Goal: Information Seeking & Learning: Learn about a topic

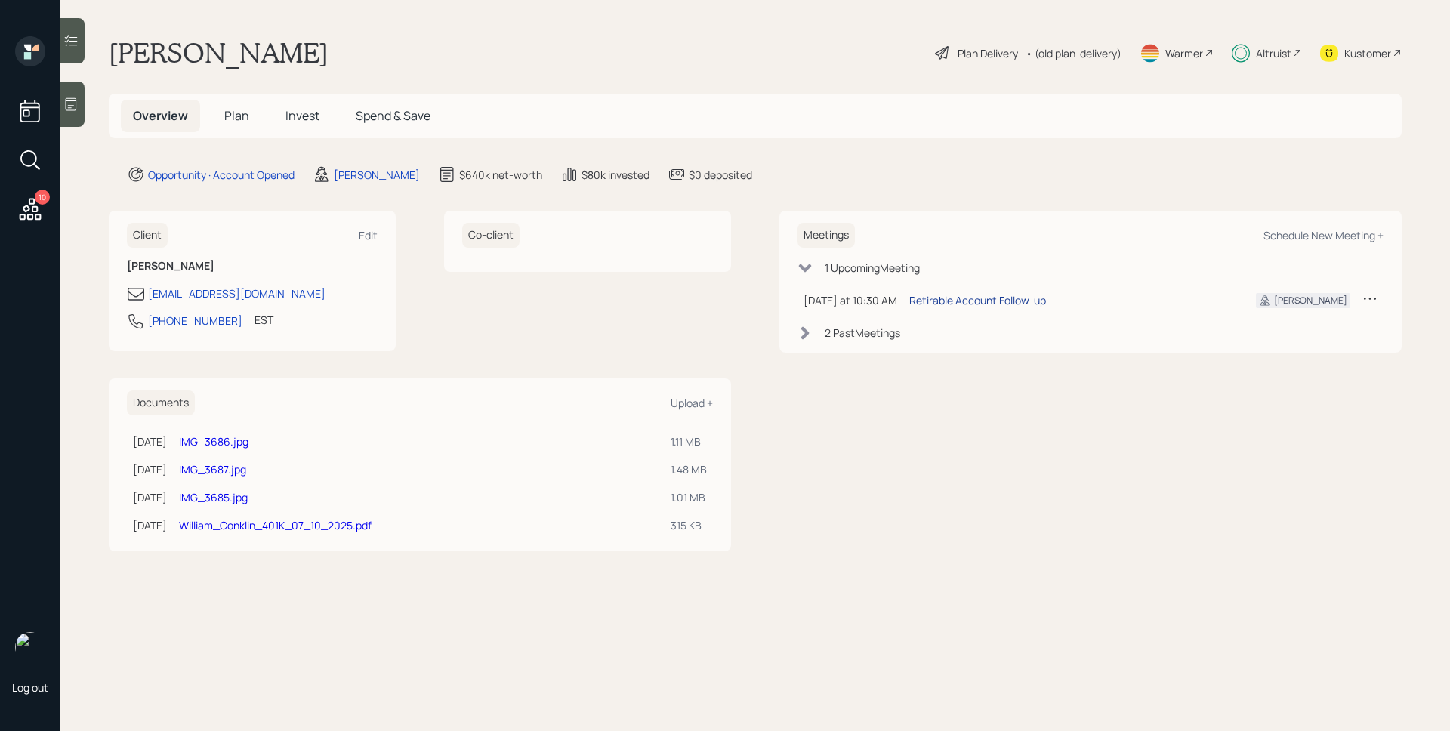
click at [1016, 300] on div "Retirable Account Follow-up" at bounding box center [977, 300] width 137 height 16
click at [1281, 52] on div "Altruist" at bounding box center [1273, 53] width 35 height 16
click at [1261, 59] on div "Altruist" at bounding box center [1273, 53] width 35 height 16
click at [237, 122] on span "Plan" at bounding box center [236, 115] width 25 height 17
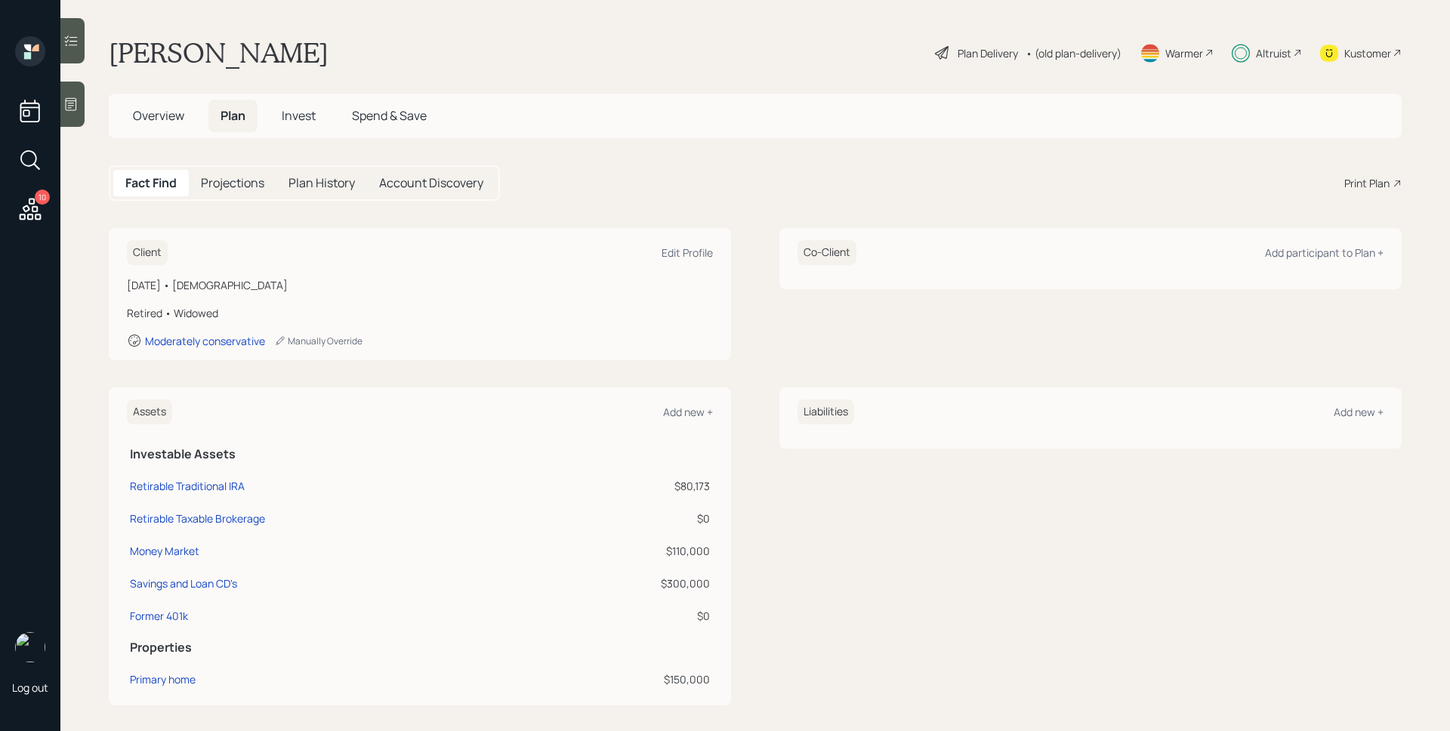
click at [962, 52] on div "Plan Delivery" at bounding box center [987, 53] width 60 height 16
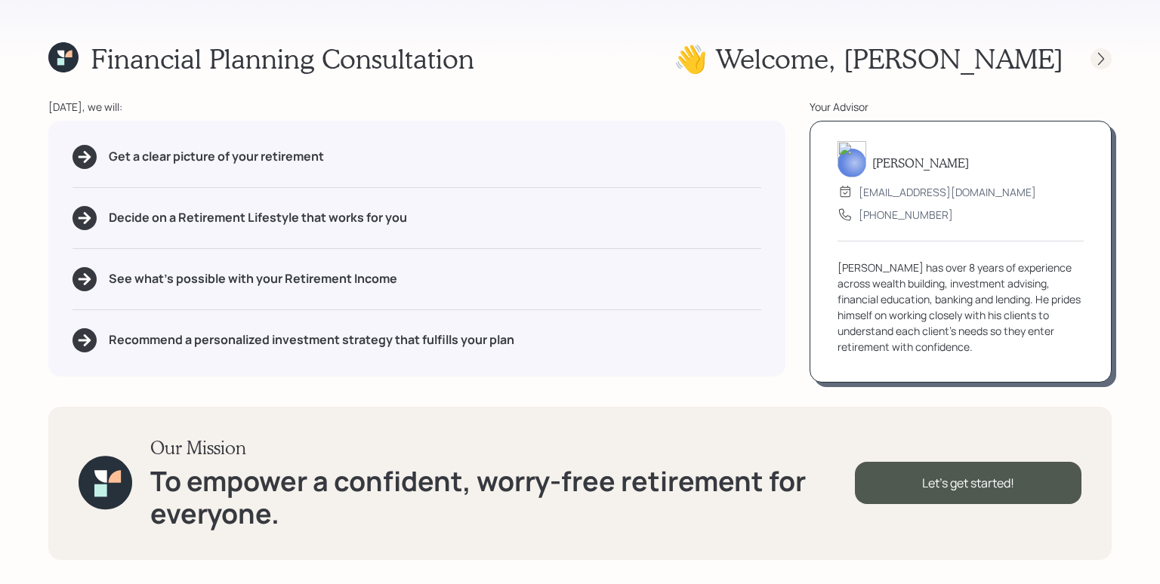
click at [1102, 59] on icon at bounding box center [1100, 58] width 15 height 15
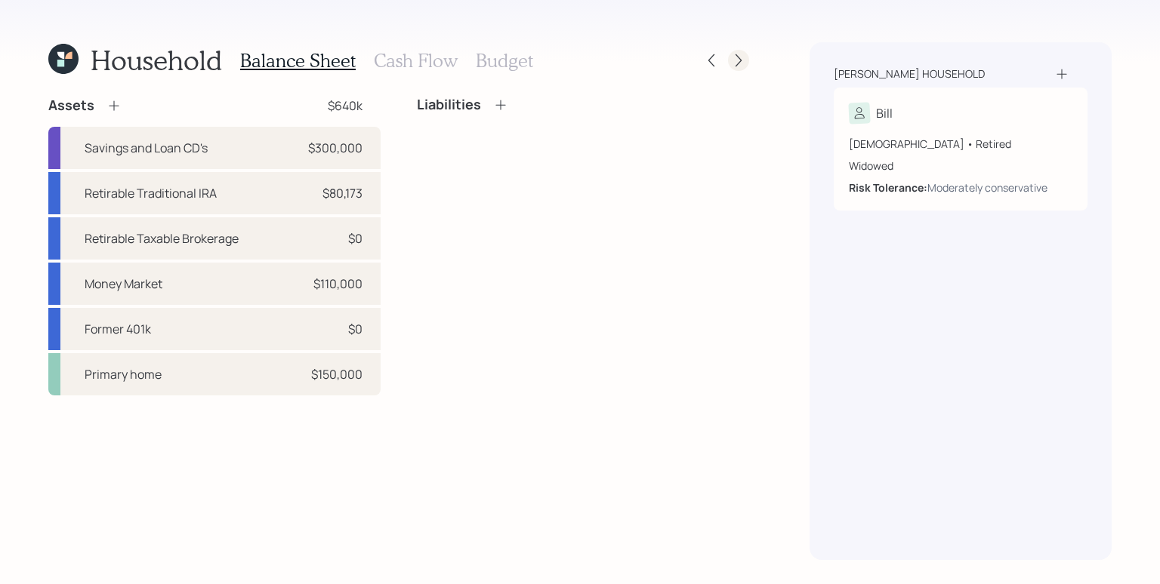
click at [742, 58] on icon at bounding box center [738, 60] width 15 height 15
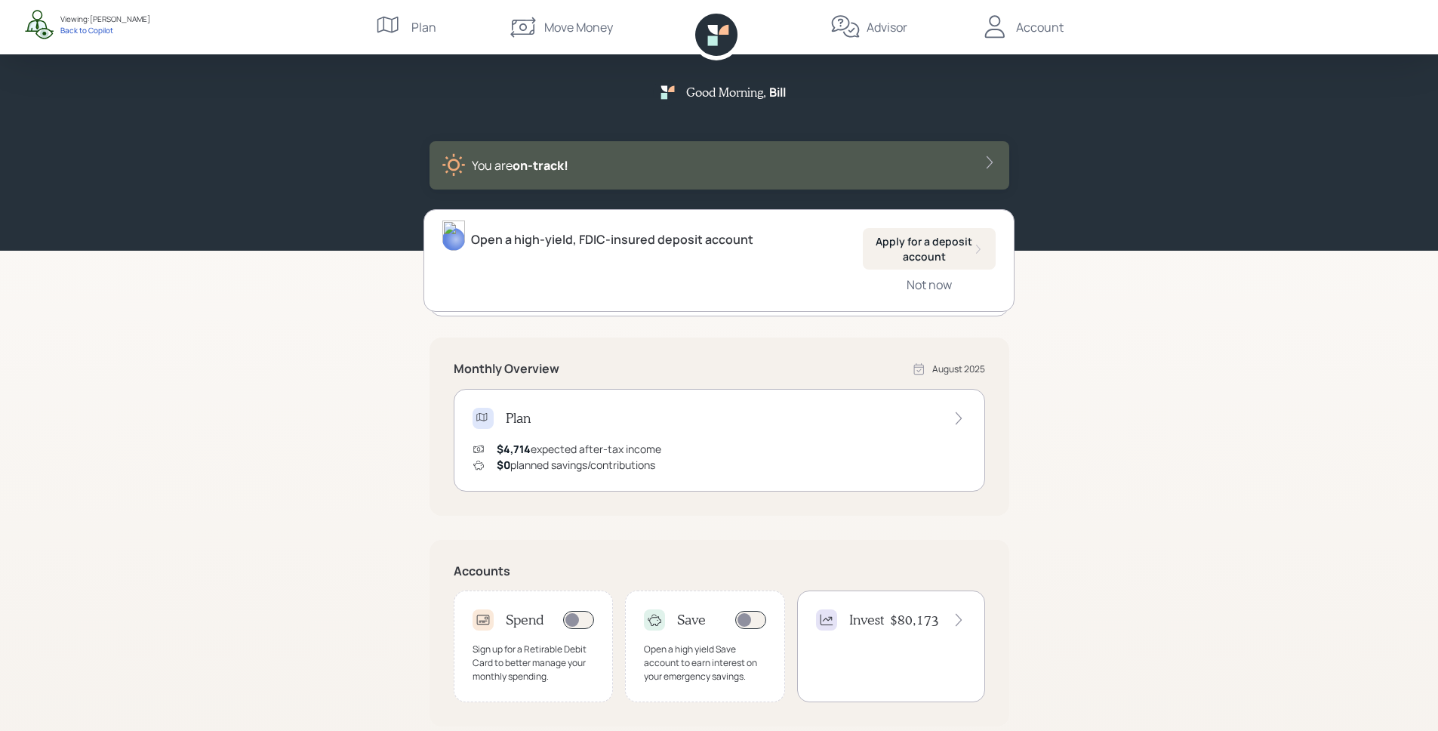
click at [1260, 246] on div "Good Morning , Bill You are on‑track!" at bounding box center [719, 125] width 1438 height 251
click at [1421, 68] on div "Good Morning , Bill You are on‑track!" at bounding box center [719, 125] width 1438 height 251
click at [1373, 139] on div "Good Morning , Bill You are on‑track!" at bounding box center [719, 125] width 1438 height 251
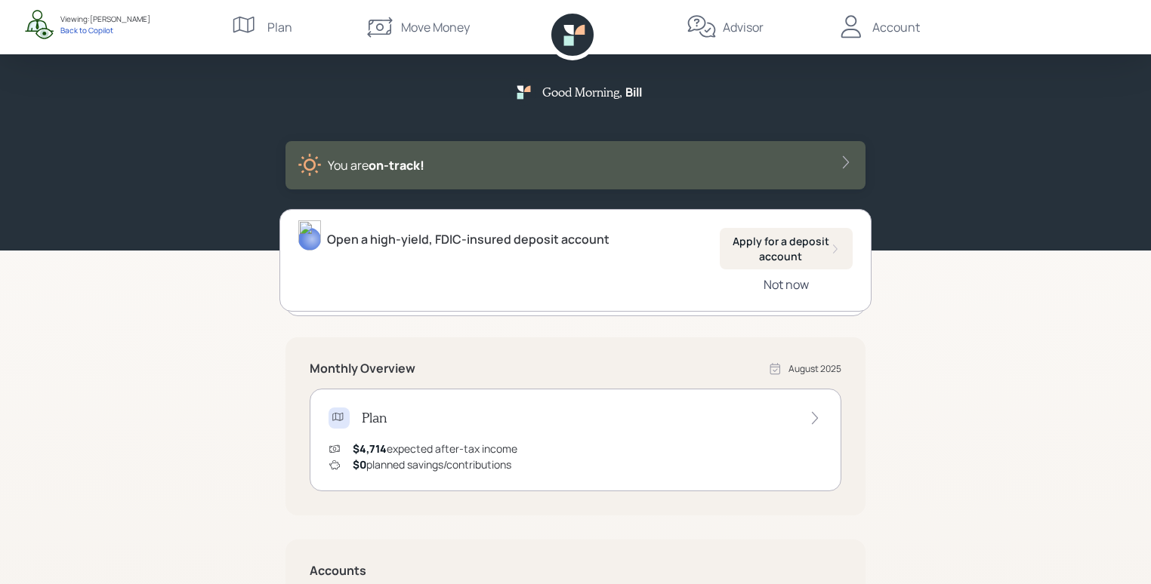
click at [793, 288] on div "Not now" at bounding box center [785, 284] width 45 height 17
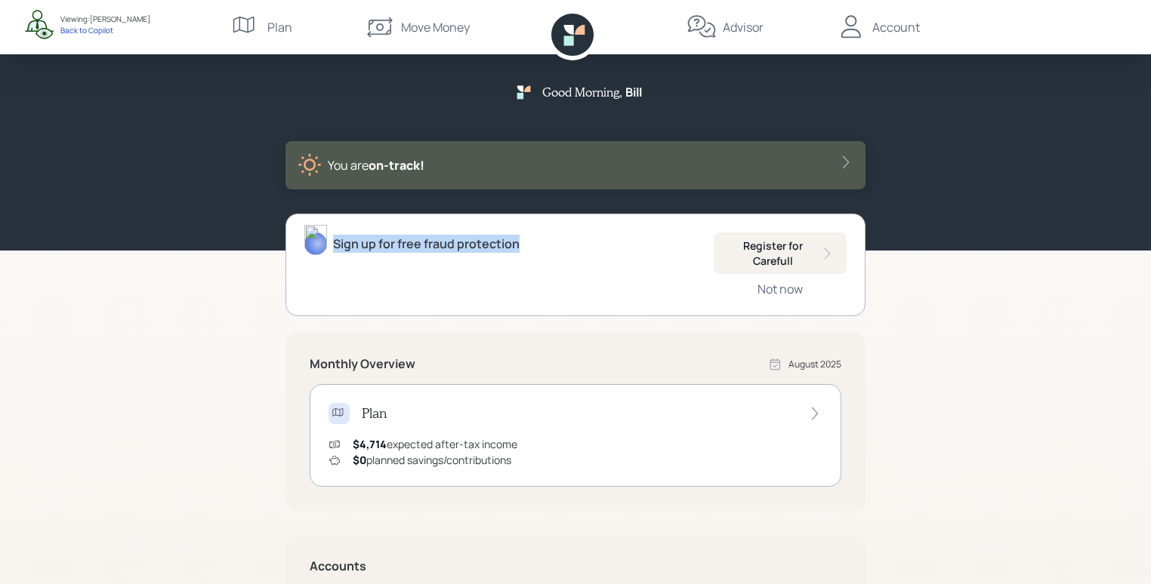
drag, startPoint x: 335, startPoint y: 244, endPoint x: 526, endPoint y: 245, distance: 191.0
click at [526, 245] on div "Sign up for free fraud protection Register for Carefull Not now" at bounding box center [575, 265] width 580 height 103
click at [911, 289] on div "Good Morning , Bill You are on‑track! Sign up for free fraud protection Registe…" at bounding box center [575, 466] width 1151 height 932
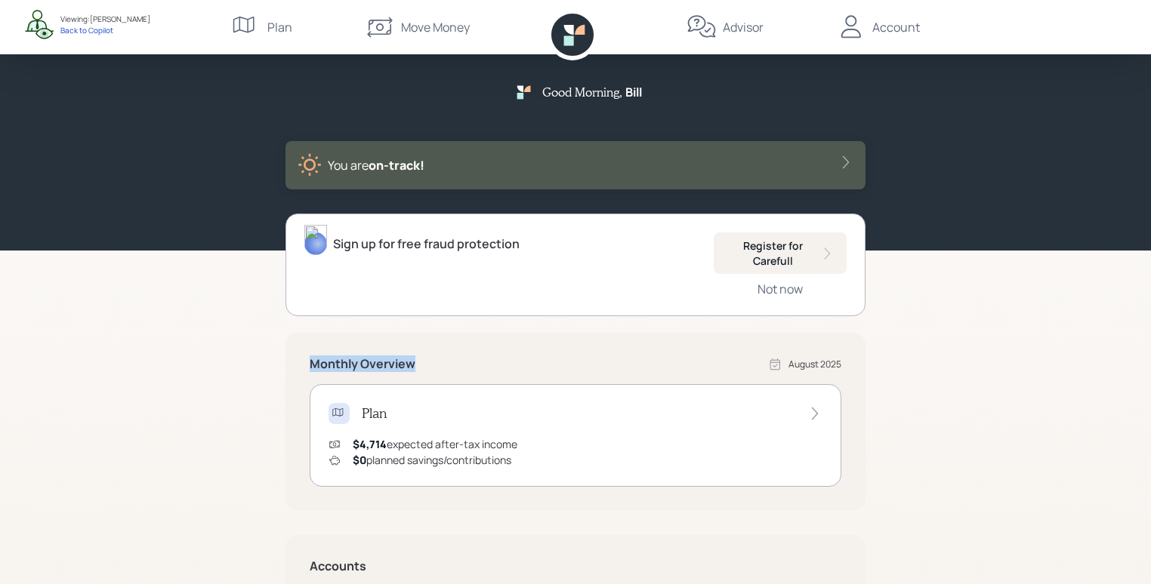
drag, startPoint x: 316, startPoint y: 364, endPoint x: 410, endPoint y: 367, distance: 94.4
click at [411, 367] on div "Monthly Overview August 2025 Plan $4,714 expected after-tax income $0 planned s…" at bounding box center [575, 422] width 580 height 178
click at [417, 365] on div "Monthly Overview August 2025" at bounding box center [576, 364] width 532 height 15
click at [526, 452] on div "$4,714 expected after-tax income $0 planned savings/contributions" at bounding box center [575, 452] width 494 height 32
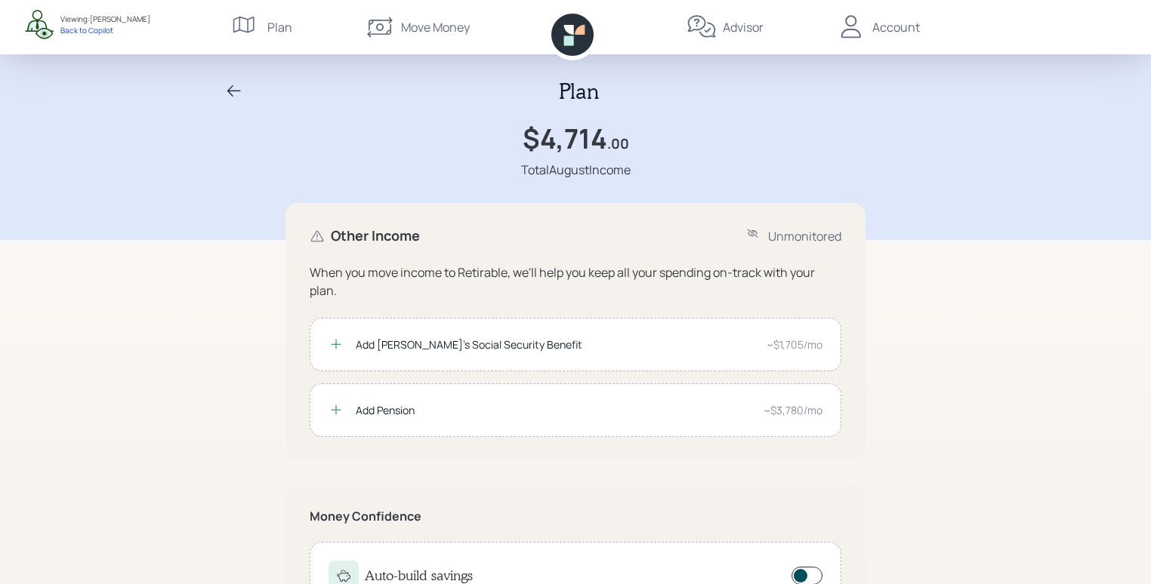
click at [231, 89] on icon at bounding box center [234, 91] width 18 height 18
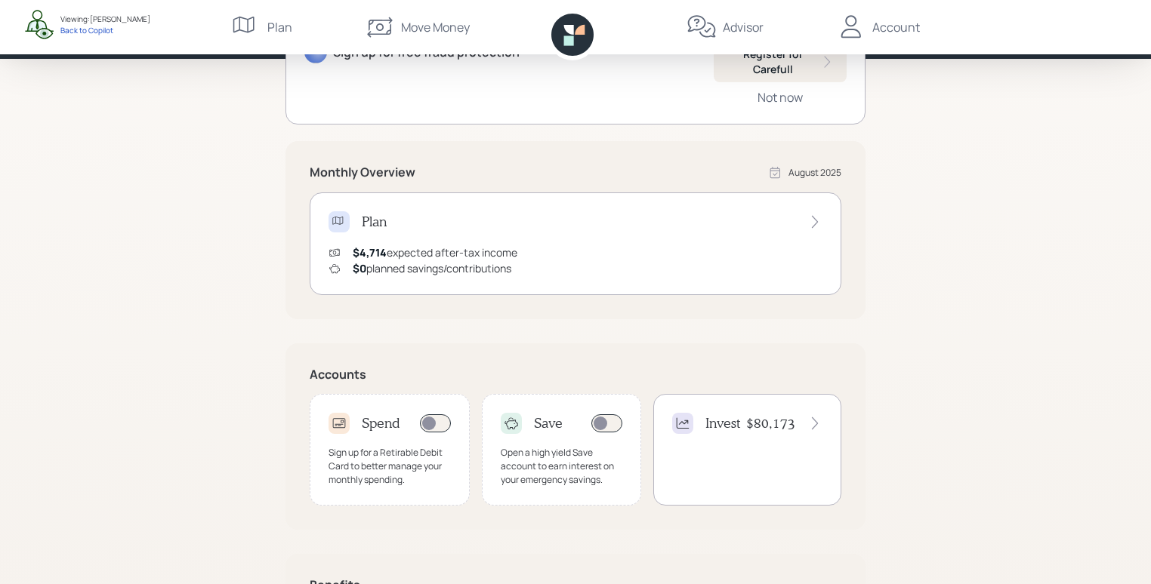
scroll to position [194, 0]
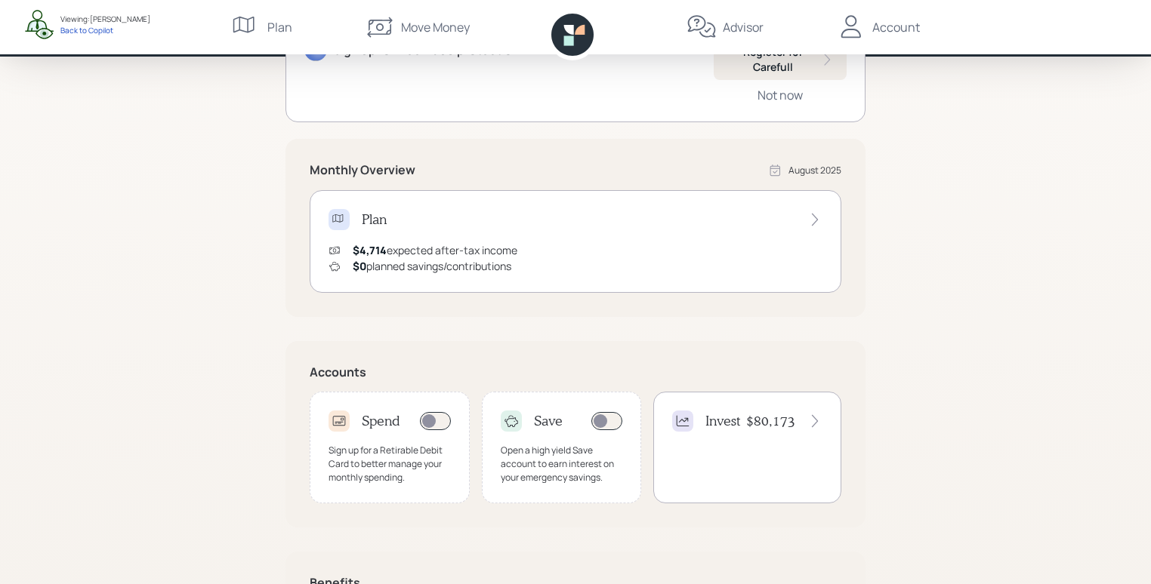
click at [385, 444] on div "Sign up for a Retirable Debit Card to better manage your monthly spending." at bounding box center [389, 464] width 122 height 41
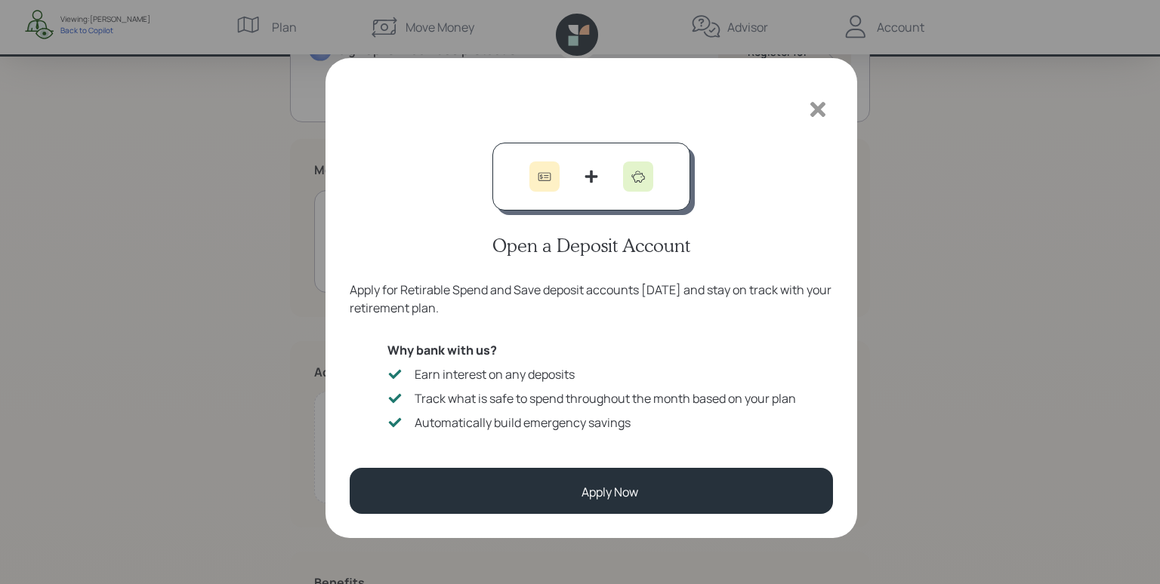
click at [816, 107] on icon at bounding box center [817, 109] width 15 height 15
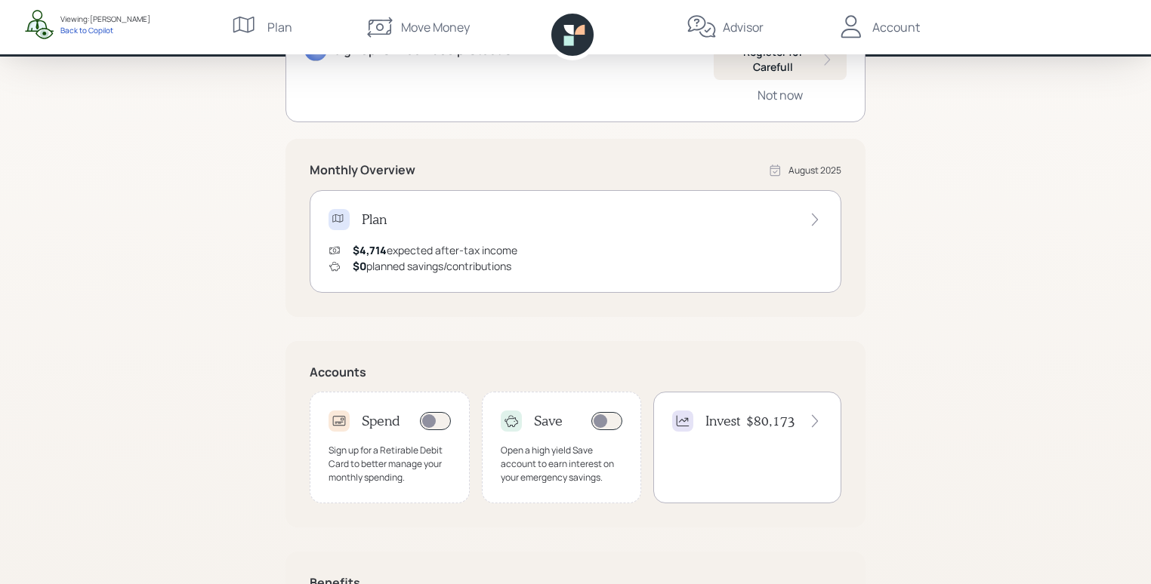
click at [1023, 259] on div "Good Morning , Bill You are on‑track! Sign up for free fraud protection Registe…" at bounding box center [575, 272] width 1151 height 932
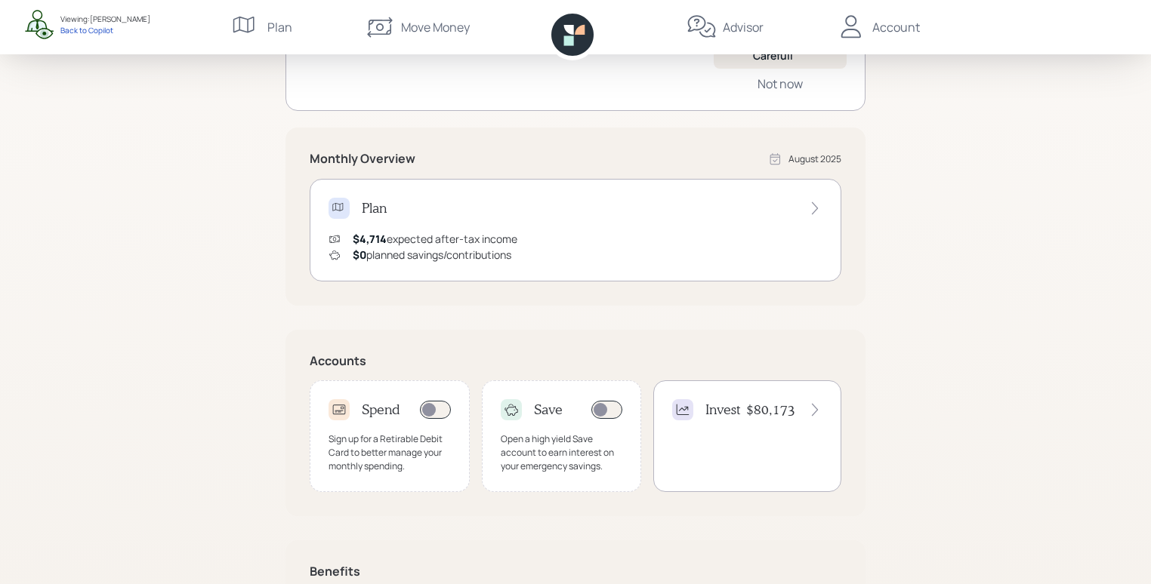
scroll to position [215, 0]
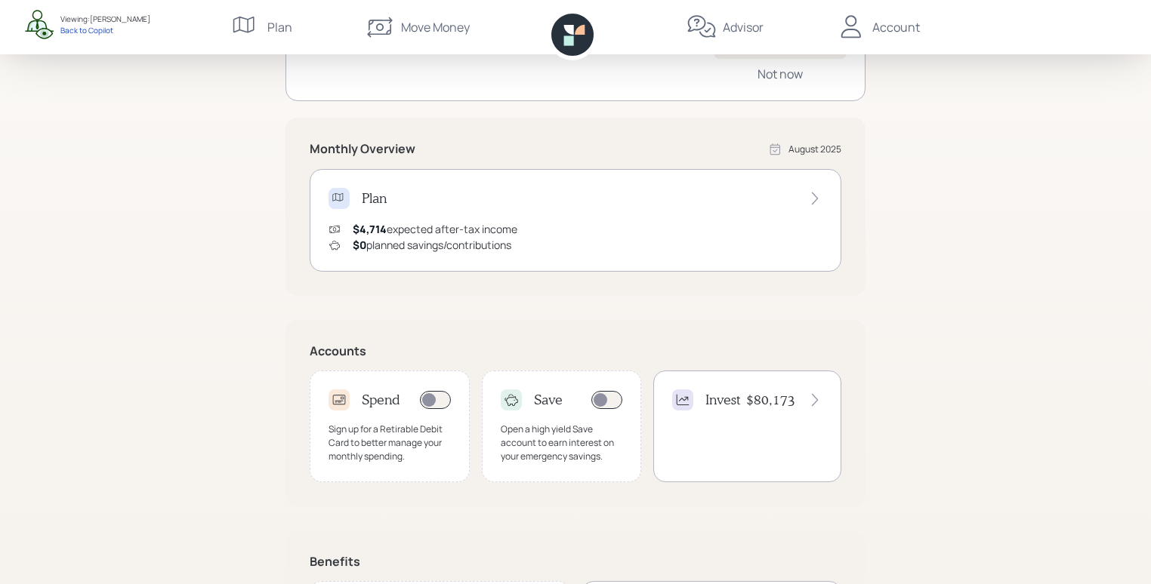
click at [781, 441] on div "Invest $80,173" at bounding box center [747, 427] width 188 height 112
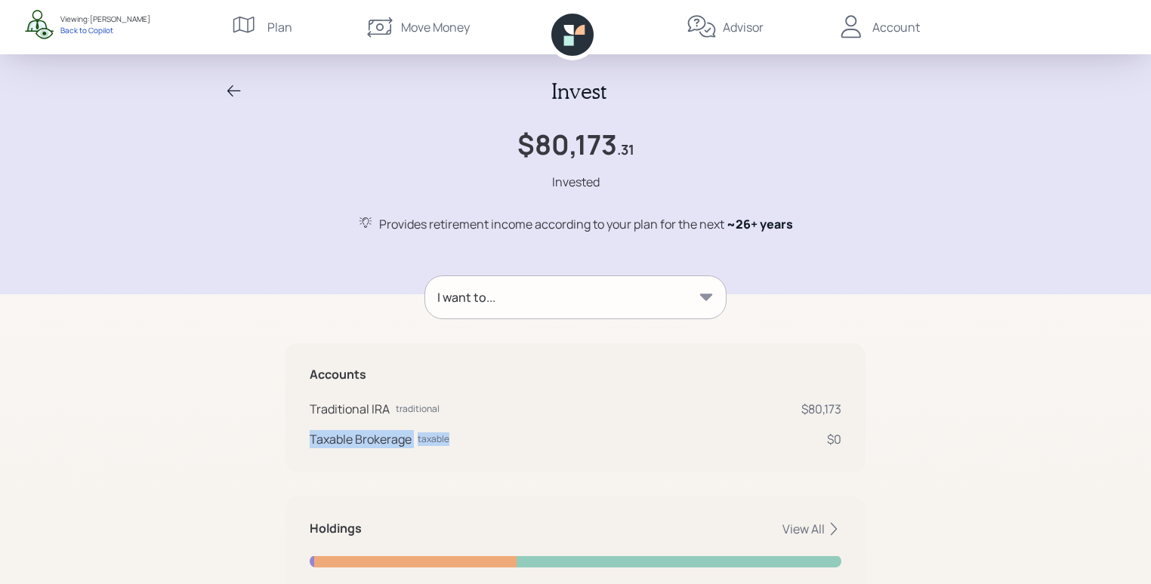
drag, startPoint x: 310, startPoint y: 441, endPoint x: 461, endPoint y: 445, distance: 151.8
click at [461, 445] on div "Taxable Brokerage taxable $0" at bounding box center [576, 439] width 532 height 18
click at [464, 445] on div "Taxable Brokerage taxable $0" at bounding box center [576, 439] width 532 height 18
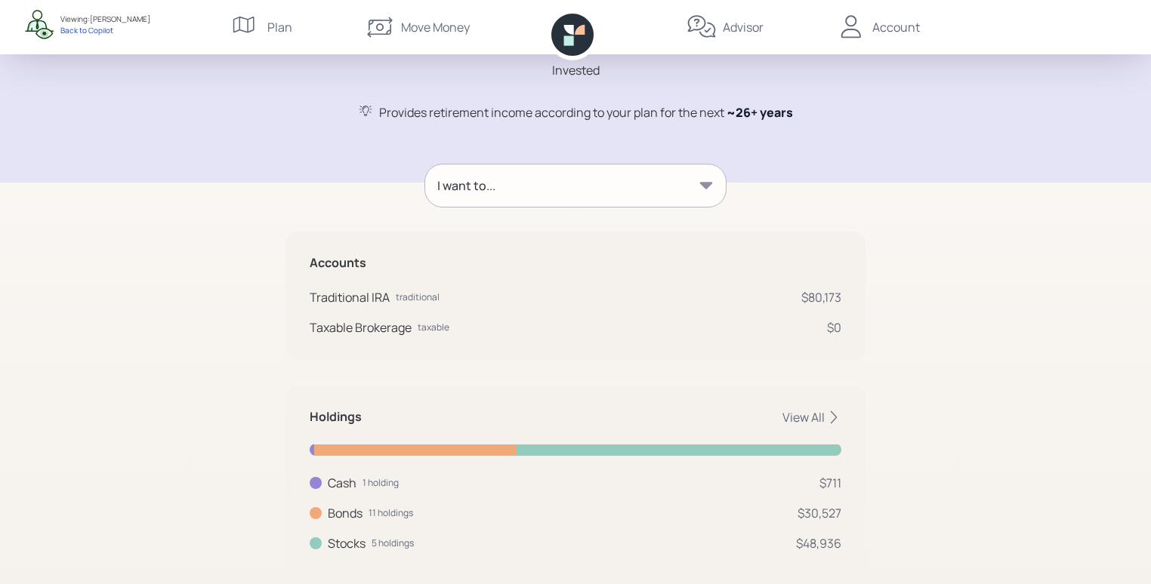
scroll to position [112, 0]
drag, startPoint x: 308, startPoint y: 420, endPoint x: 367, endPoint y: 419, distance: 58.9
click at [367, 419] on div "Holdings View All Cash 1 holding $711 Cash USD $711 Bonds 11 holdings $30,527 V…" at bounding box center [575, 480] width 580 height 192
click at [406, 436] on div "Holdings View All Cash 1 holding $711 Cash USD $711 Bonds 11 holdings $30,527 V…" at bounding box center [575, 480] width 580 height 192
drag, startPoint x: 824, startPoint y: 479, endPoint x: 851, endPoint y: 483, distance: 26.8
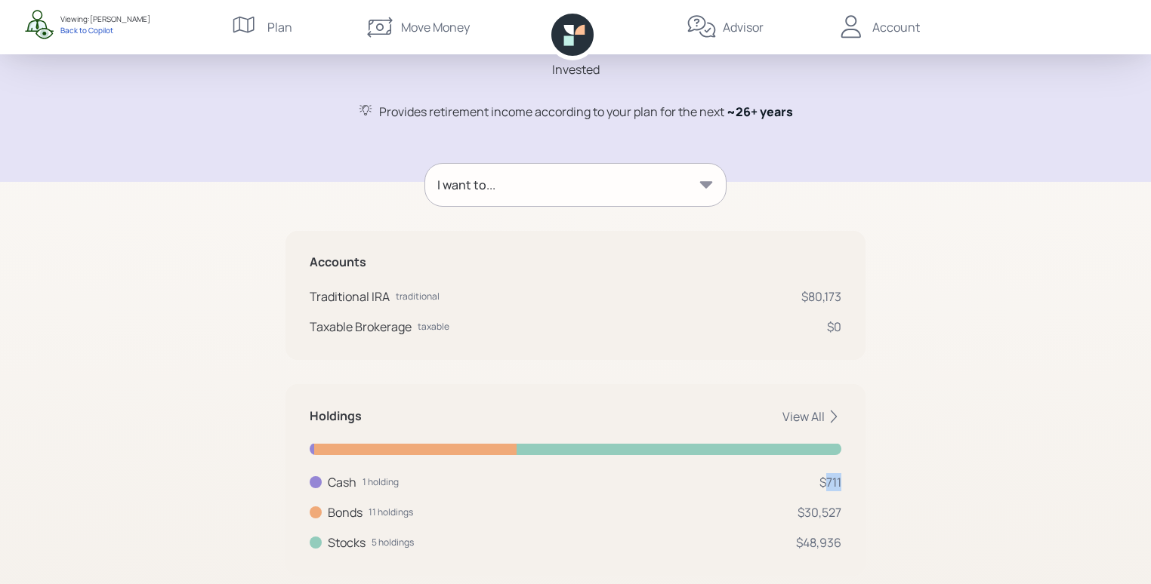
click at [851, 483] on div "Holdings View All Cash 1 holding $711 Cash USD $711 Bonds 11 holdings $30,527 V…" at bounding box center [575, 480] width 580 height 192
click at [850, 501] on div "Holdings View All Cash 1 holding $711 Cash USD $711 Bonds 11 holdings $30,527 V…" at bounding box center [575, 480] width 580 height 192
drag, startPoint x: 801, startPoint y: 514, endPoint x: 859, endPoint y: 514, distance: 58.1
click at [859, 514] on div "Holdings View All Cash 1 holding $711 Cash USD $711 Bonds 11 holdings $30,527 V…" at bounding box center [575, 480] width 580 height 192
drag, startPoint x: 802, startPoint y: 543, endPoint x: 854, endPoint y: 546, distance: 52.2
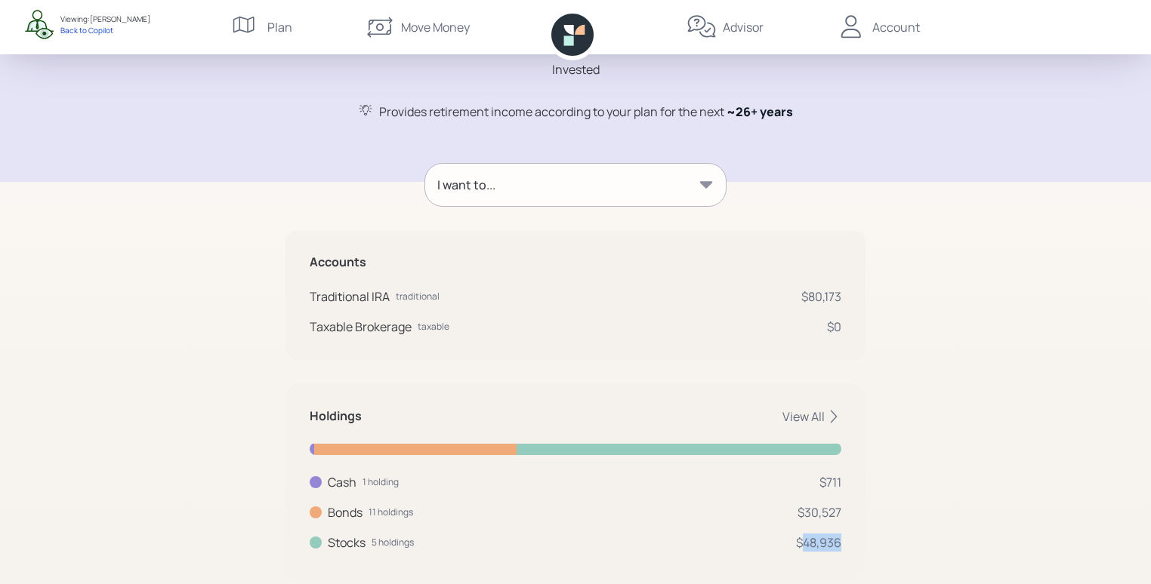
click at [854, 546] on div "Holdings View All Cash 1 holding $711 Cash USD $711 Bonds 11 holdings $30,527 V…" at bounding box center [575, 480] width 580 height 192
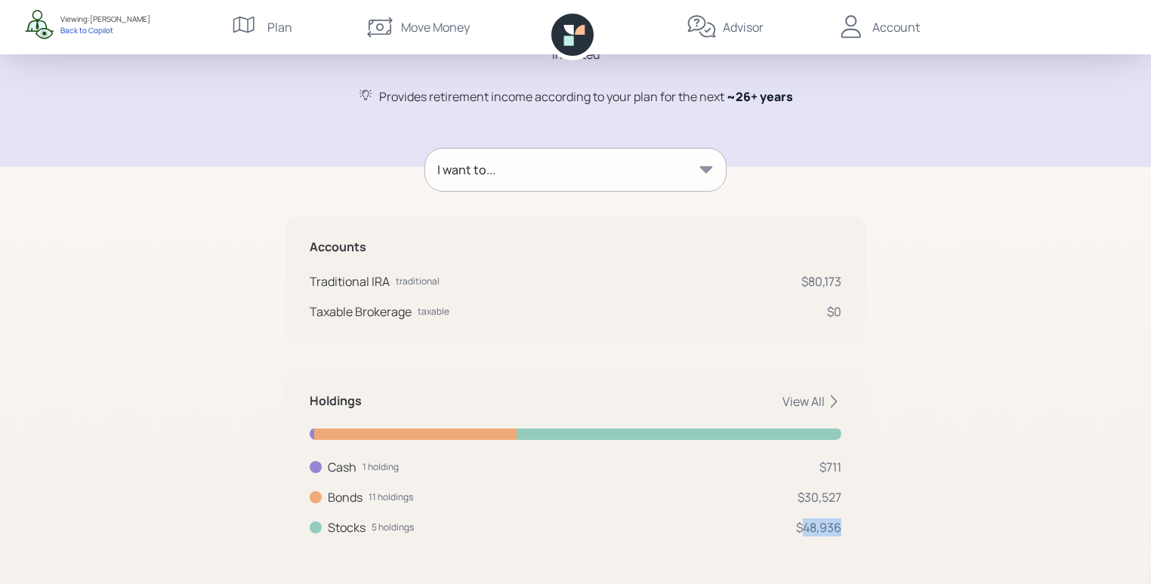
scroll to position [146, 0]
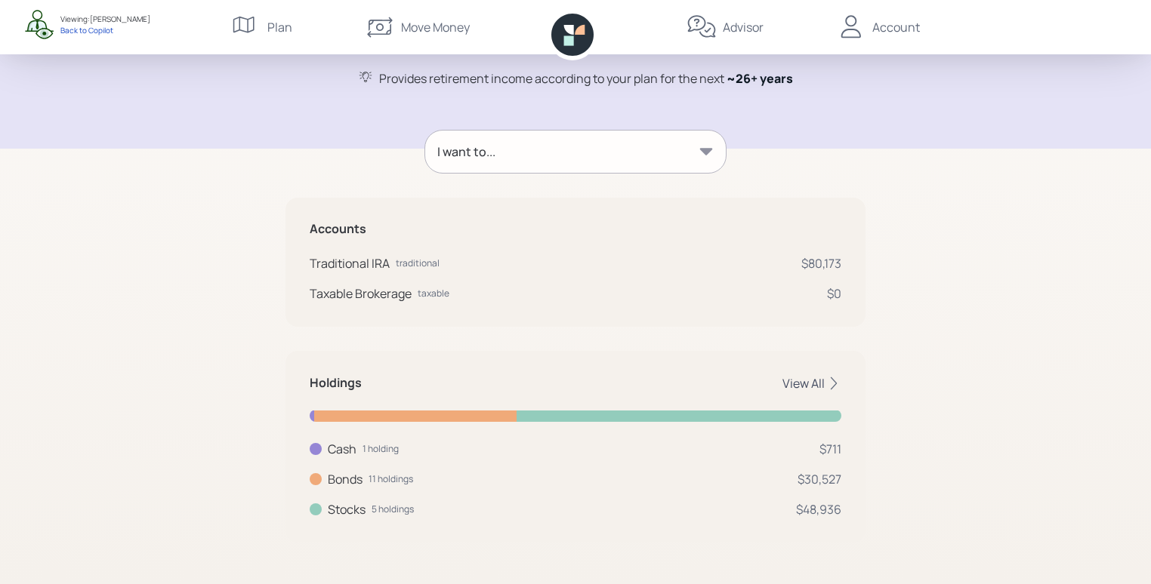
click at [813, 383] on div "View All" at bounding box center [811, 383] width 59 height 17
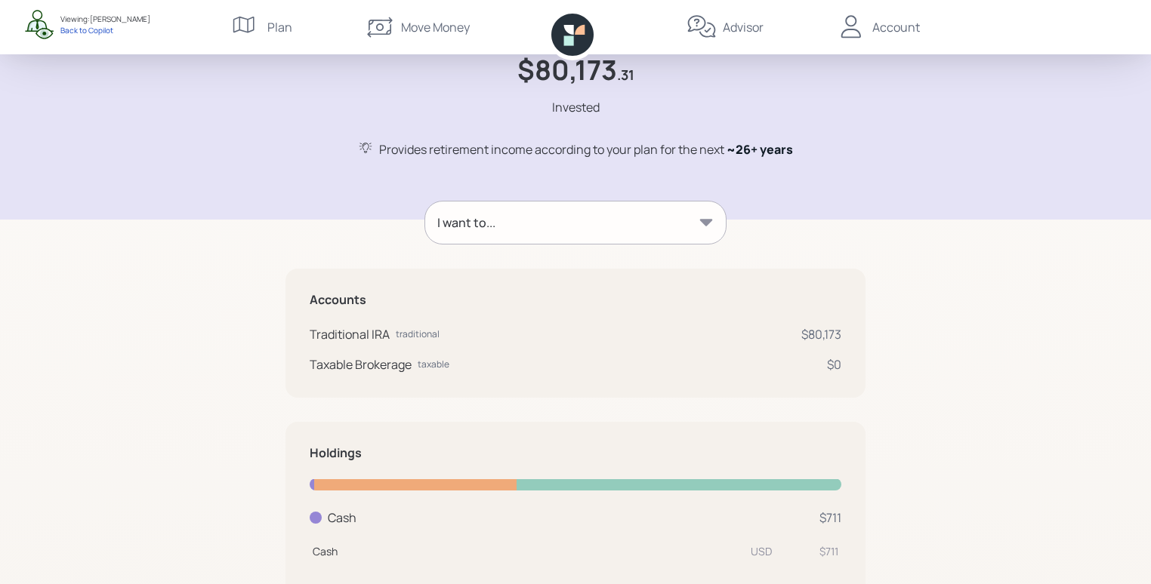
scroll to position [0, 0]
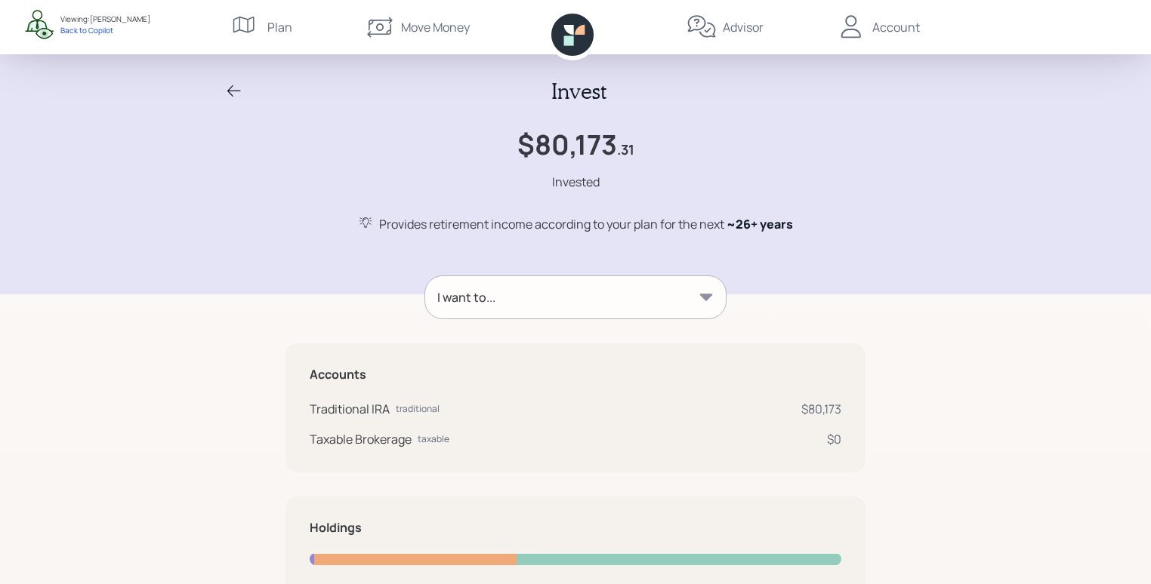
click at [678, 287] on div "I want to..." at bounding box center [575, 297] width 300 height 42
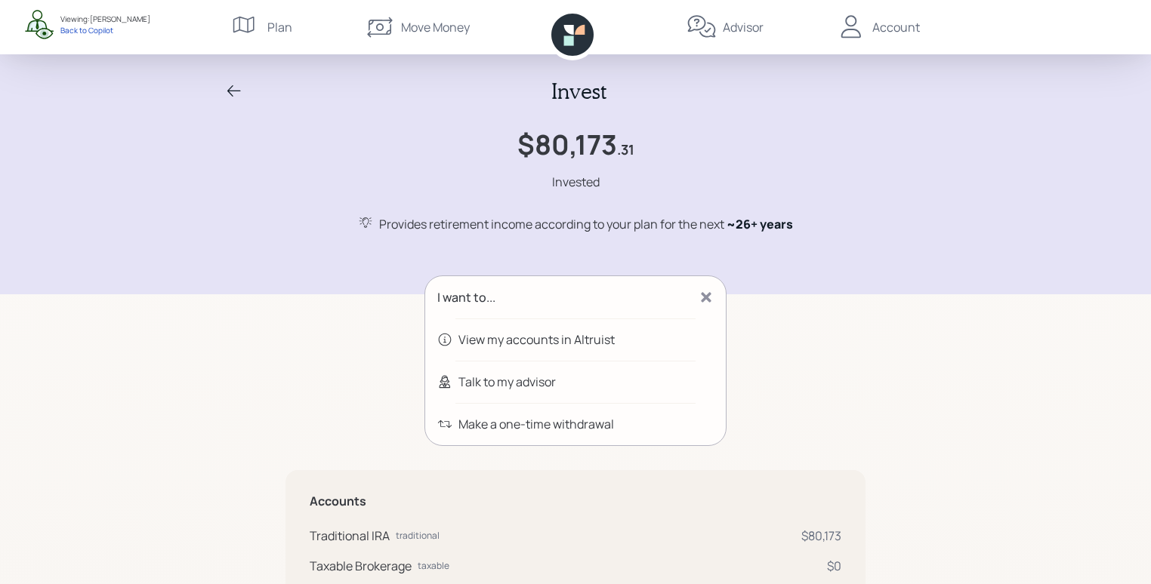
click at [709, 296] on icon at bounding box center [706, 297] width 10 height 10
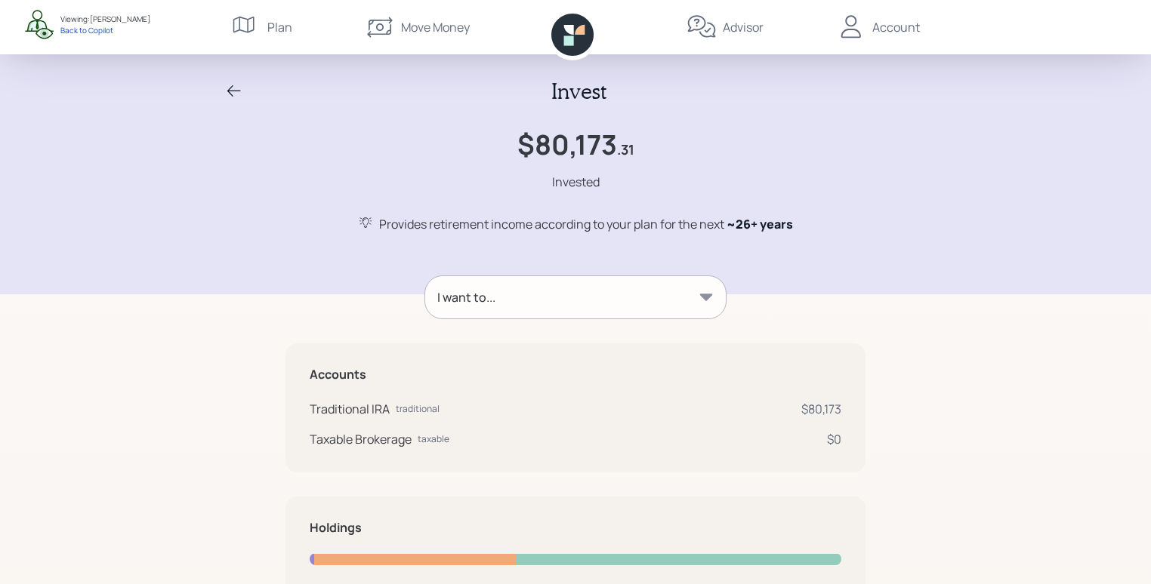
click at [232, 92] on icon at bounding box center [234, 91] width 18 height 18
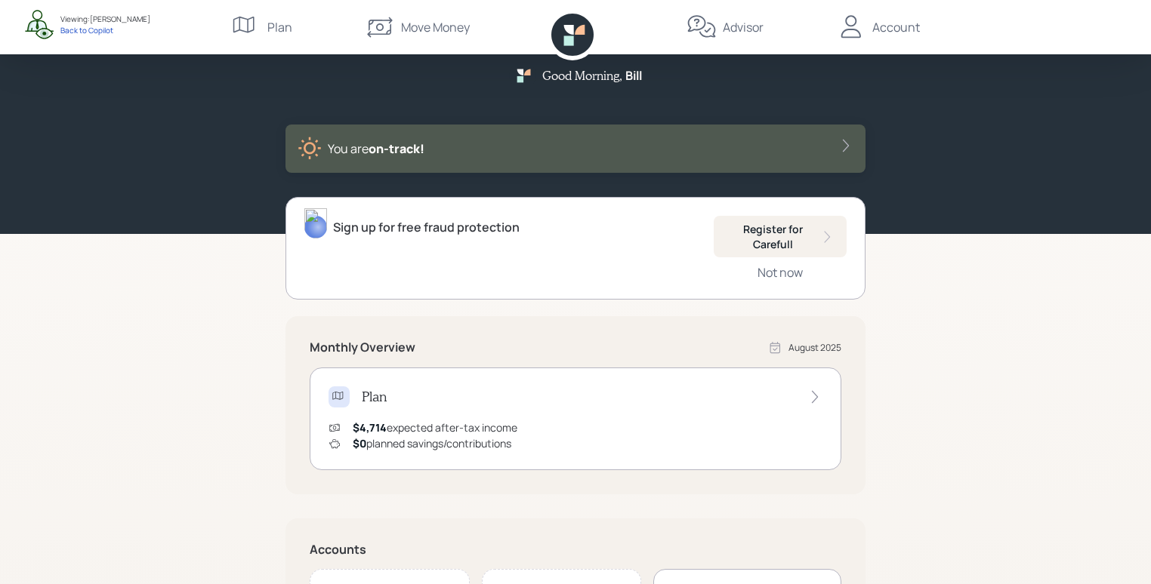
scroll to position [196, 0]
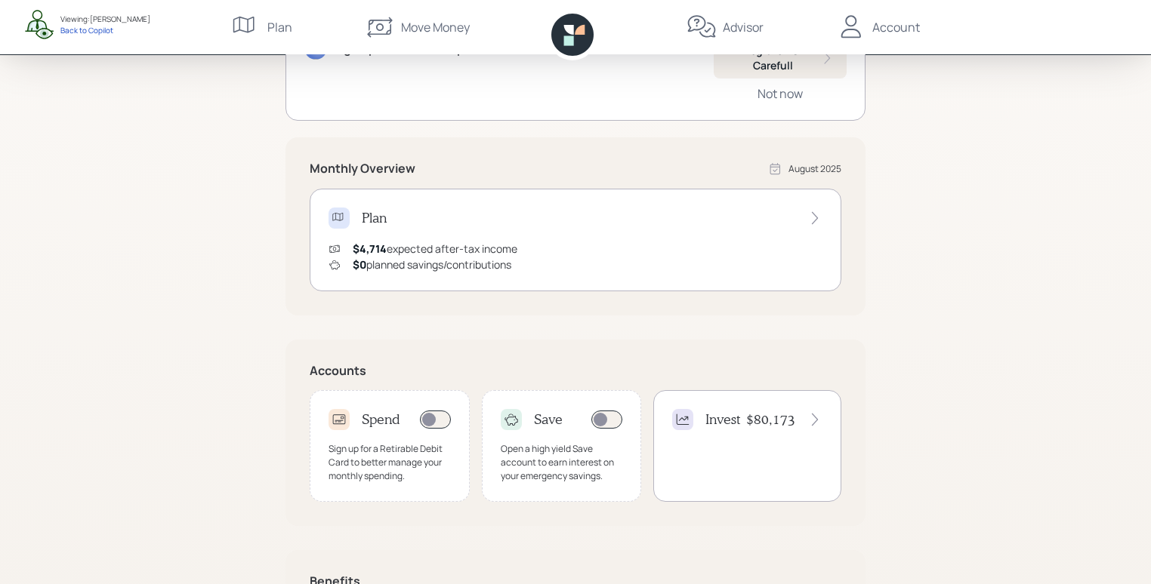
click at [742, 424] on div "Invest $80,173" at bounding box center [747, 419] width 150 height 21
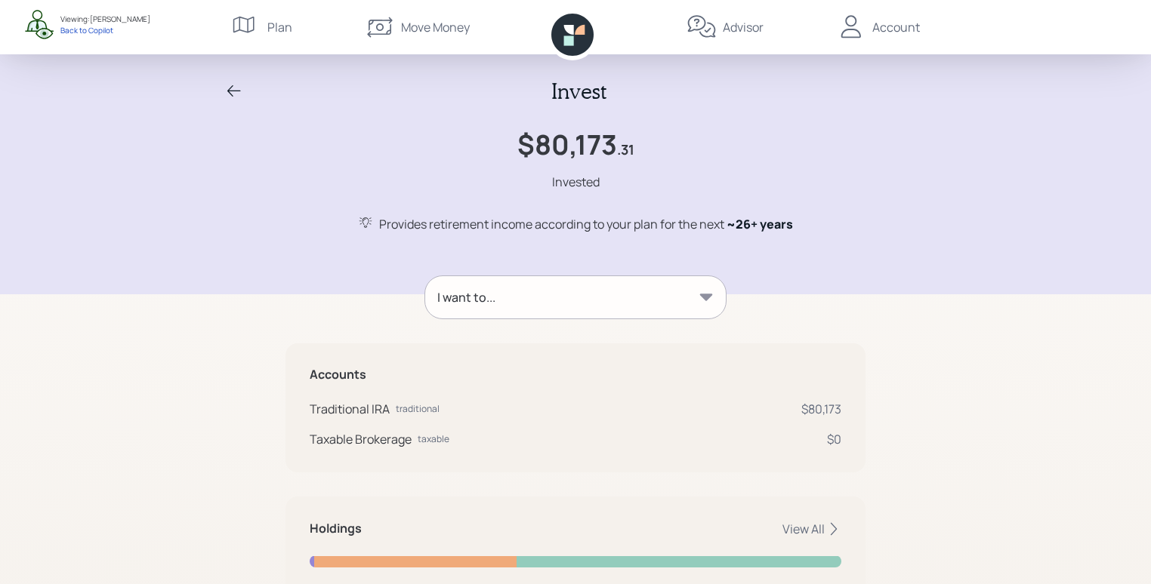
click at [648, 299] on div "I want to..." at bounding box center [575, 297] width 300 height 42
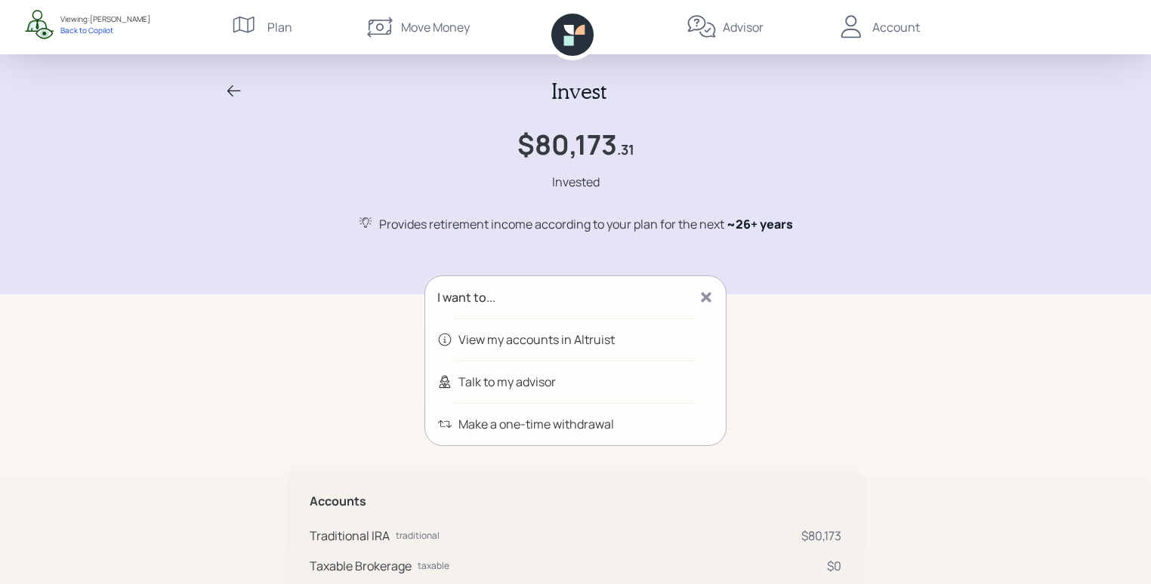
click at [544, 391] on div "Talk to my advisor" at bounding box center [575, 382] width 300 height 42
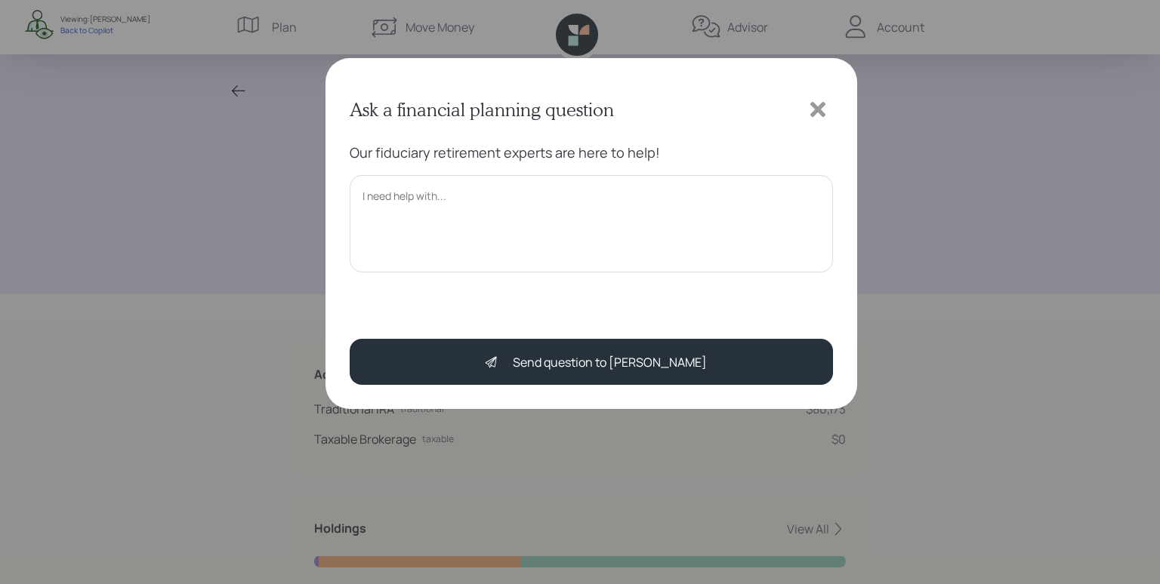
click at [824, 103] on icon at bounding box center [817, 109] width 15 height 15
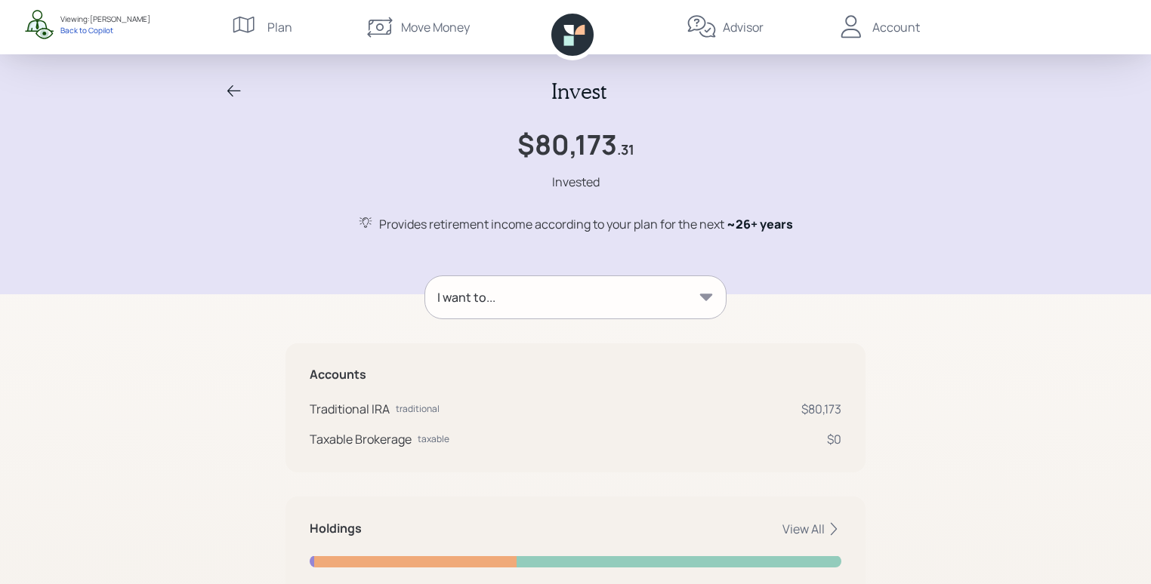
click at [655, 279] on div "I want to..." at bounding box center [575, 297] width 300 height 42
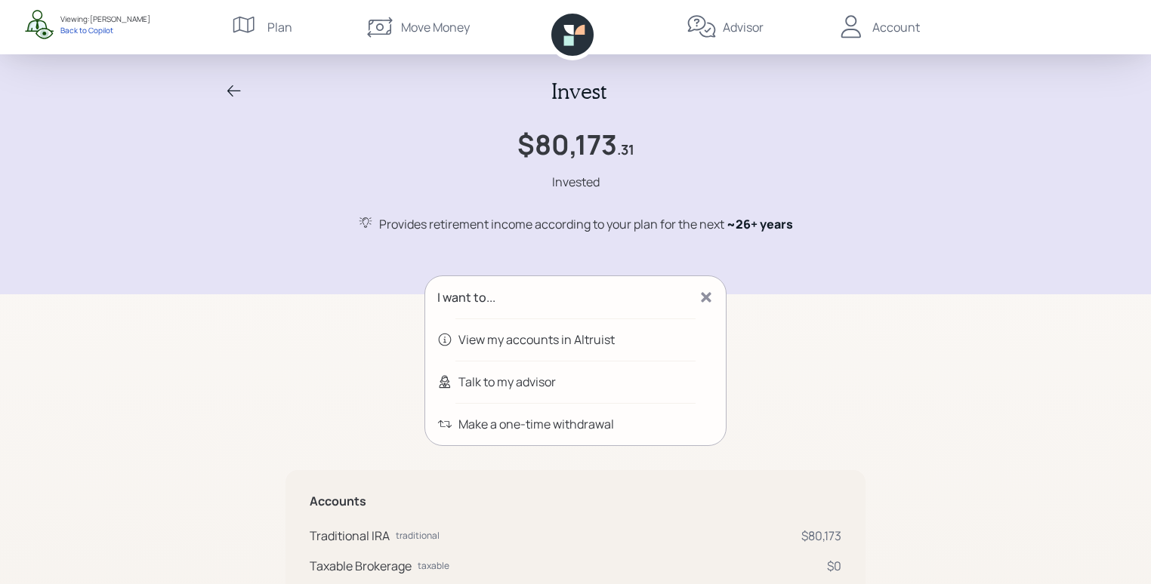
click at [707, 299] on icon at bounding box center [706, 297] width 10 height 10
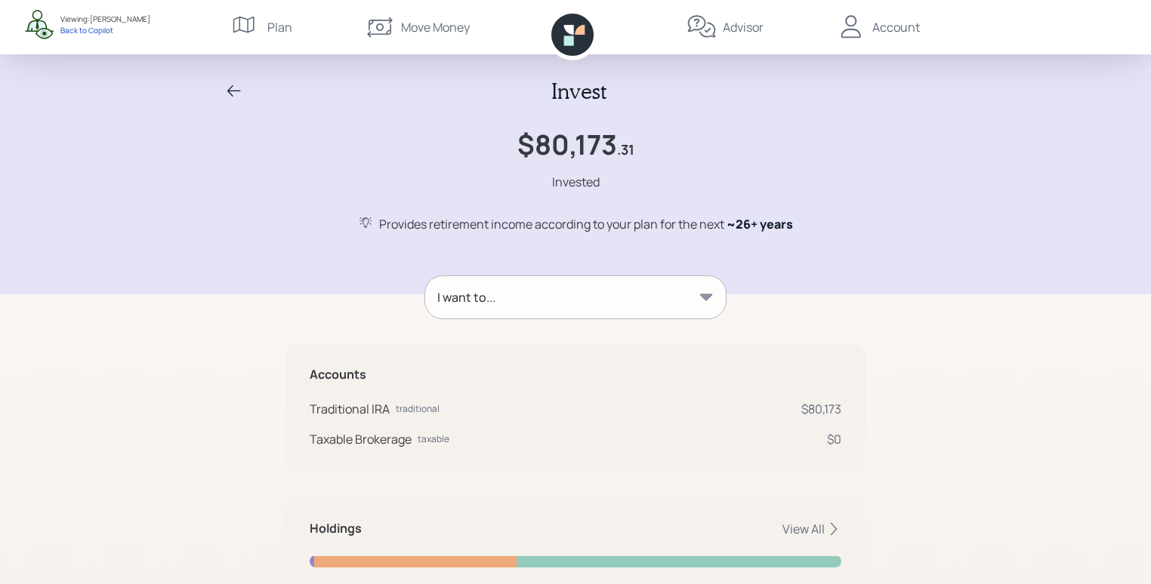
click at [1071, 217] on div "Invest $80,173 .31 Invested Provides retirement income according to your plan f…" at bounding box center [575, 147] width 1151 height 294
click at [240, 122] on div "Invest $80,173 .31 Invested Provides retirement income according to your plan f…" at bounding box center [575, 156] width 725 height 155
click at [235, 93] on icon at bounding box center [234, 91] width 18 height 18
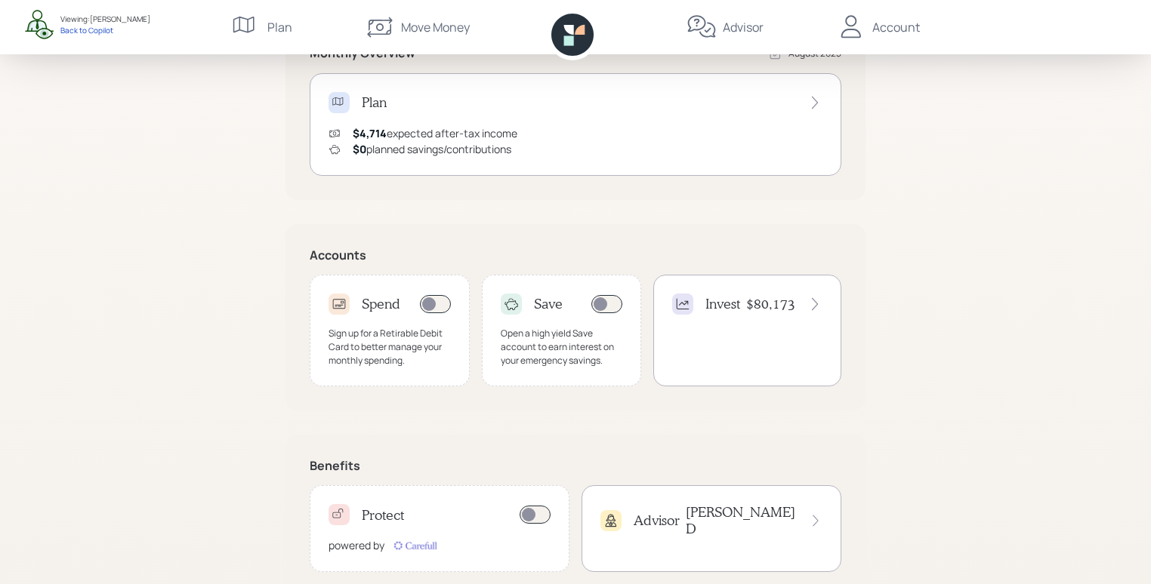
scroll to position [346, 0]
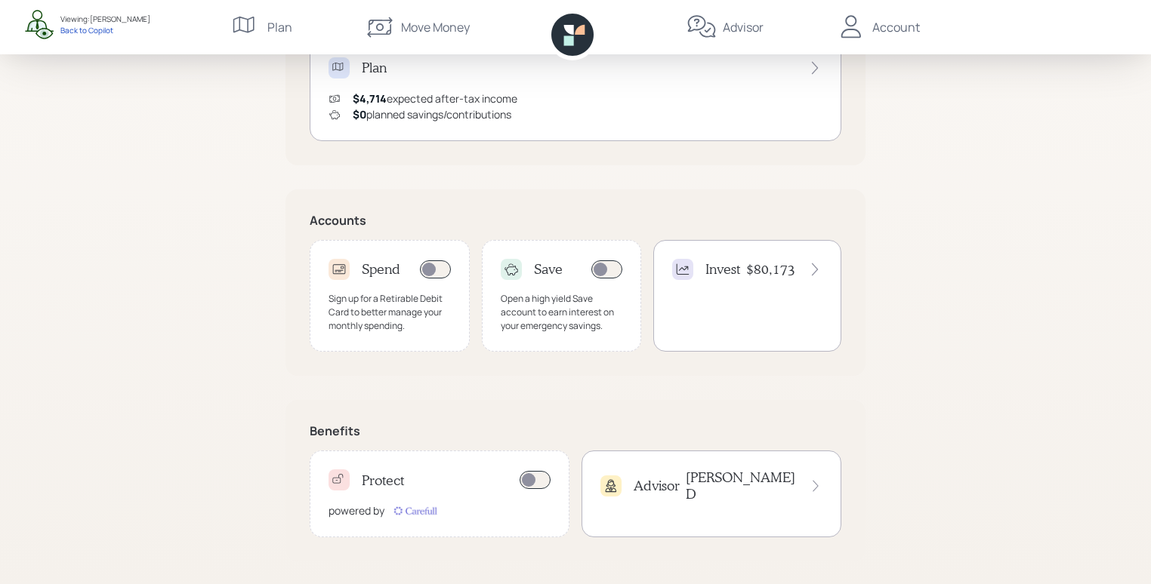
click at [403, 495] on div "Protect powered by" at bounding box center [440, 494] width 260 height 87
click at [692, 476] on div "Advisor James D" at bounding box center [711, 486] width 222 height 32
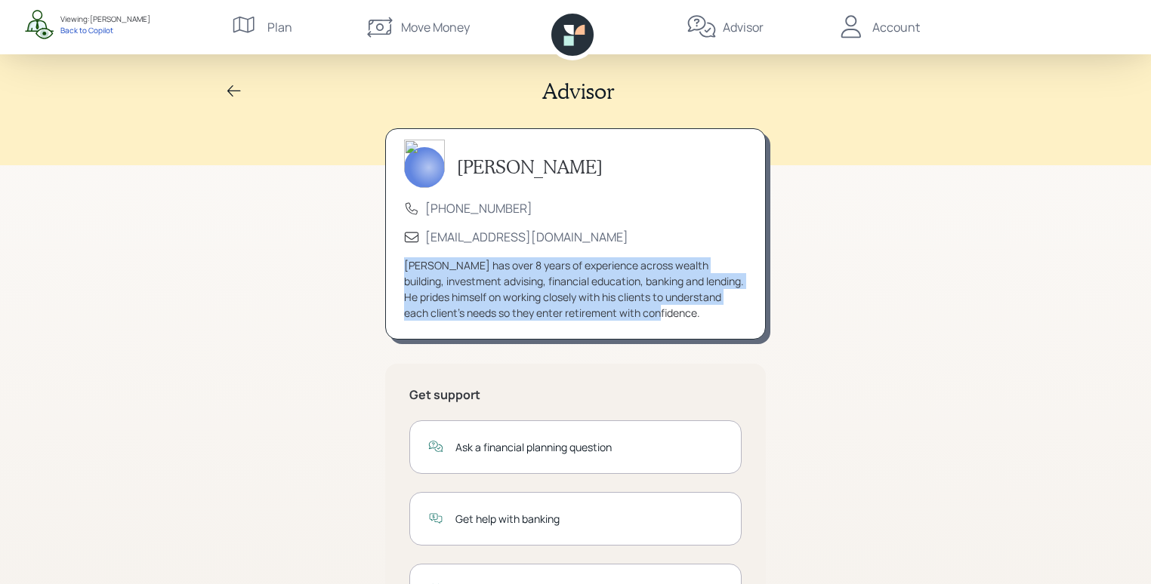
drag, startPoint x: 402, startPoint y: 266, endPoint x: 723, endPoint y: 313, distance: 324.3
click at [723, 316] on div "James DiStasi (833) 222-1807 advisor@retirable.com James has over 8 years of ex…" at bounding box center [575, 233] width 381 height 211
click at [704, 307] on div "[PERSON_NAME] has over 8 years of experience across wealth building, investment…" at bounding box center [575, 288] width 343 height 63
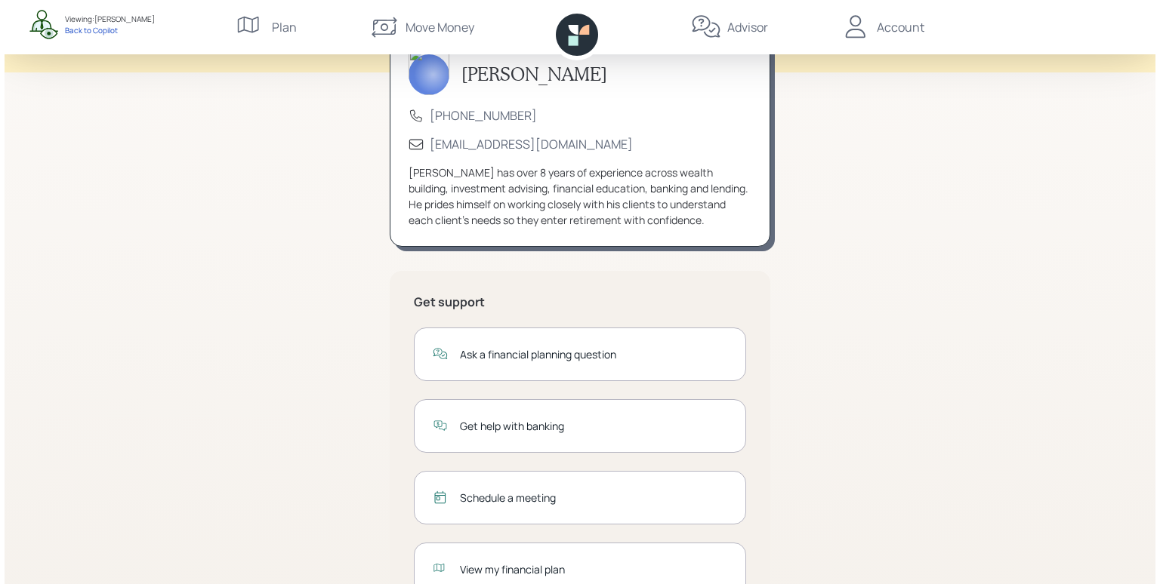
scroll to position [151, 0]
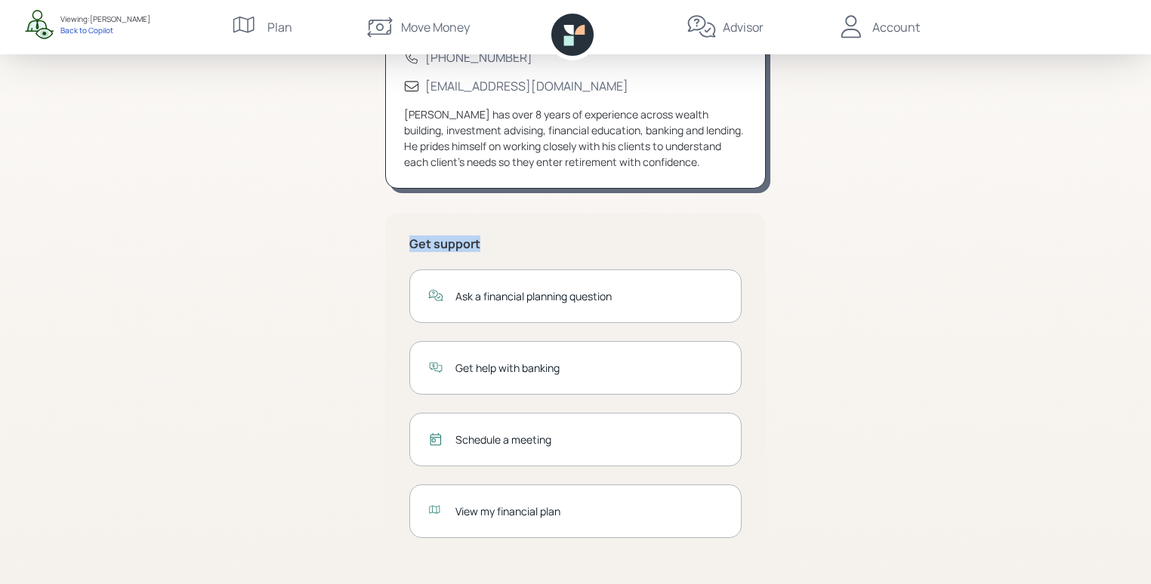
drag, startPoint x: 412, startPoint y: 245, endPoint x: 484, endPoint y: 245, distance: 71.7
click at [484, 245] on h5 "Get support" at bounding box center [575, 244] width 332 height 14
click at [517, 235] on div "Get support Ask a financial planning question Get help with banking Schedule a …" at bounding box center [575, 388] width 381 height 350
click at [571, 299] on div "Ask a financial planning question" at bounding box center [588, 296] width 267 height 16
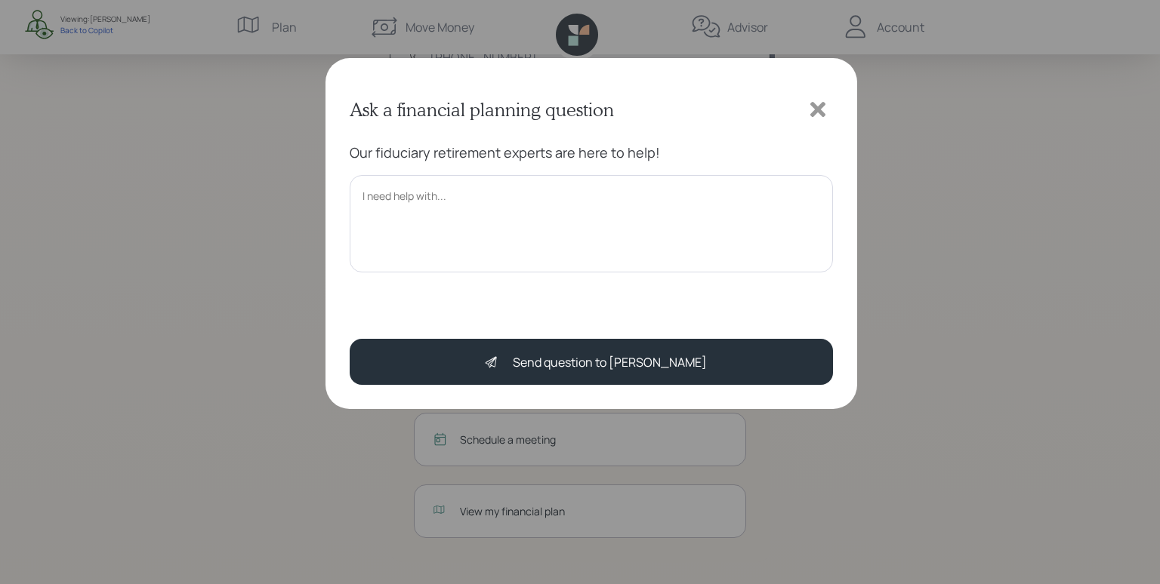
click at [812, 106] on icon at bounding box center [817, 109] width 15 height 15
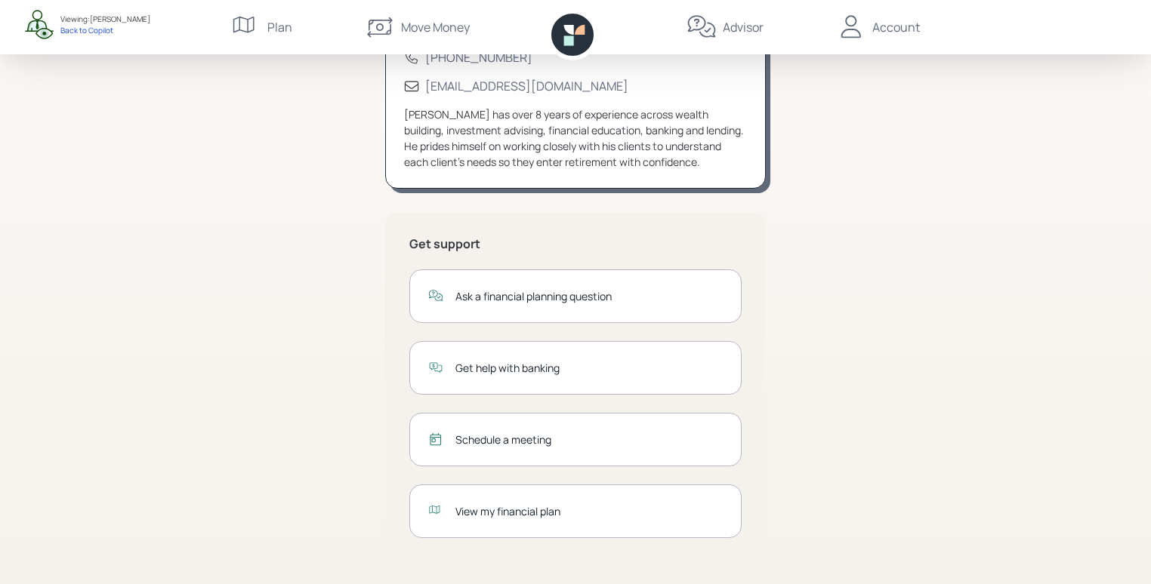
click at [526, 364] on div "Get help with banking" at bounding box center [588, 368] width 267 height 16
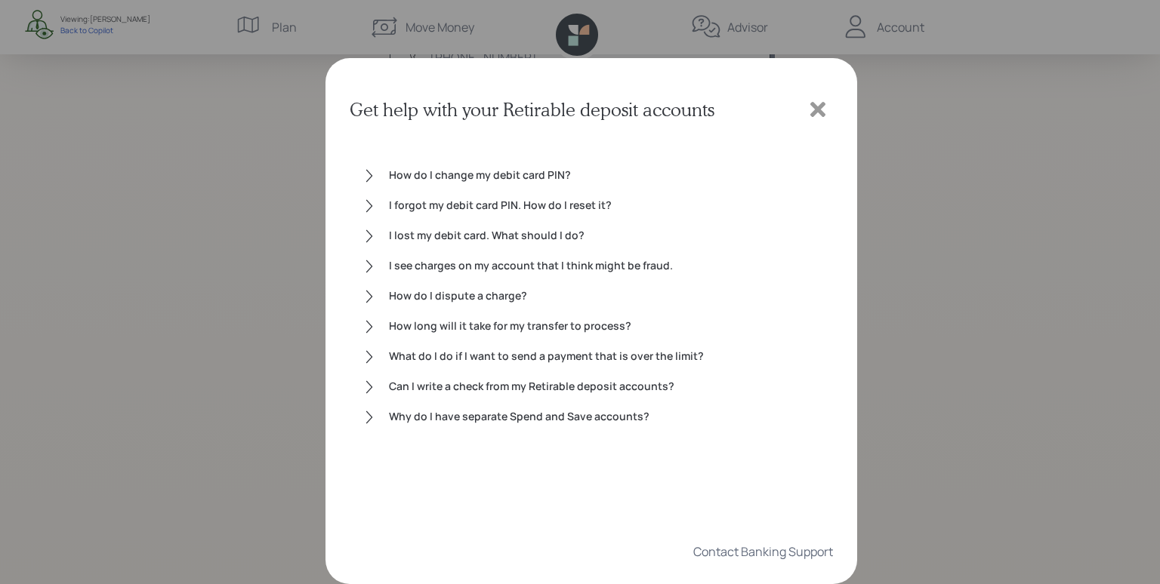
click at [417, 290] on div "How do I dispute a charge?" at bounding box center [605, 297] width 432 height 18
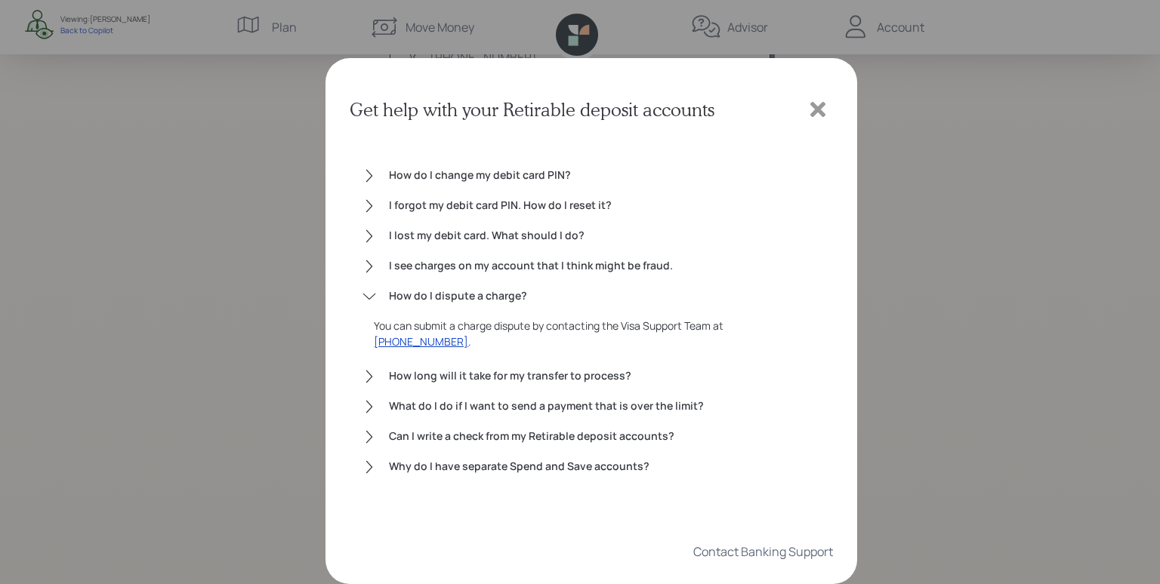
click at [547, 268] on div "I see charges on my account that I think might be fraud." at bounding box center [605, 266] width 432 height 18
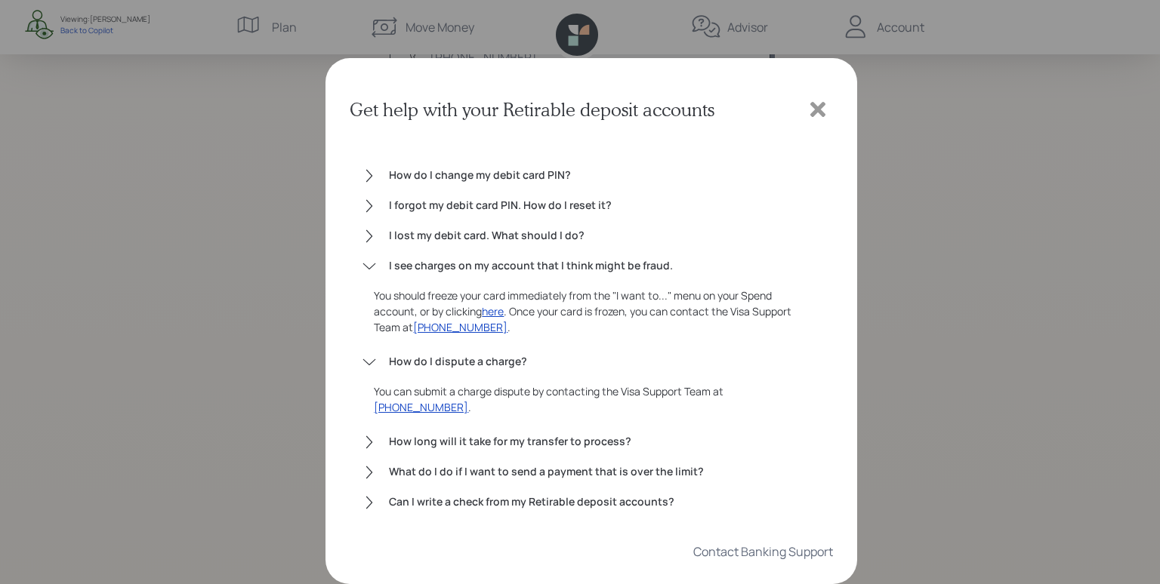
click at [362, 267] on icon at bounding box center [369, 266] width 15 height 15
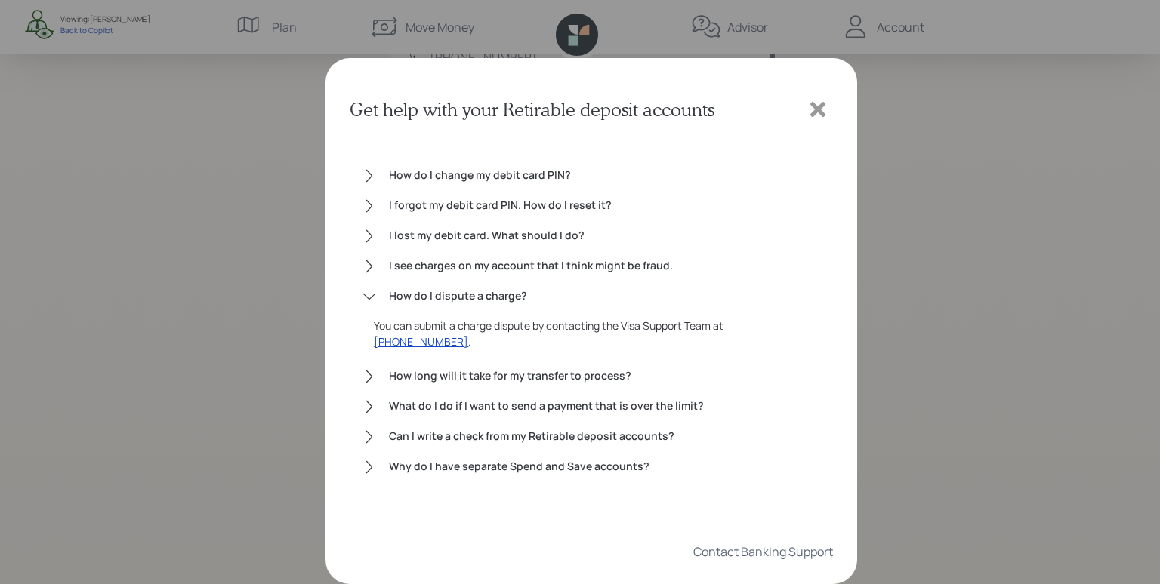
click at [370, 297] on icon at bounding box center [369, 296] width 15 height 15
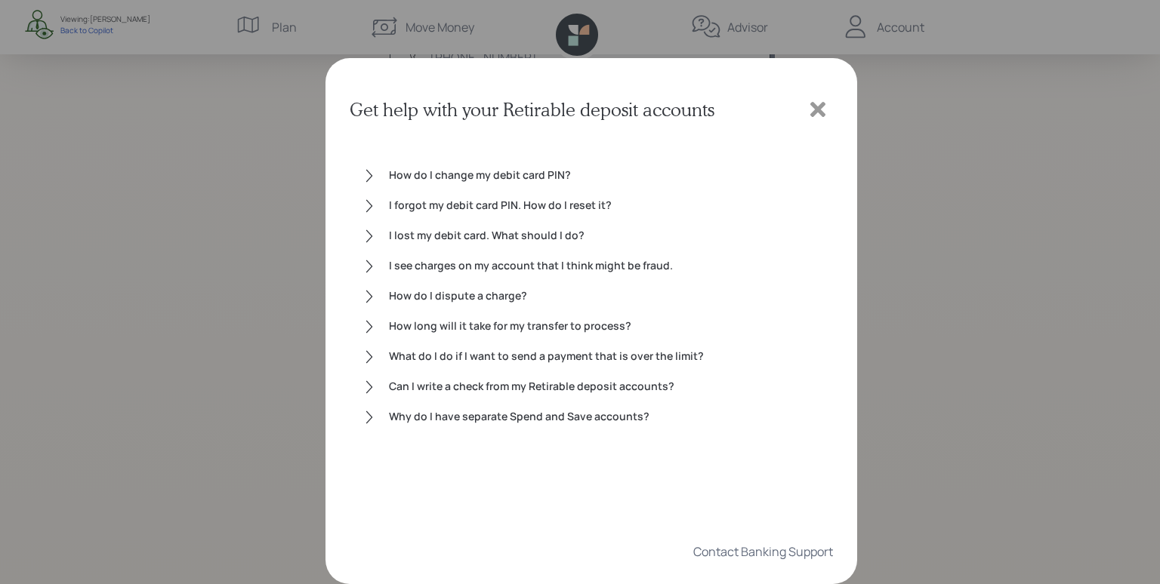
click at [458, 360] on div "What do I do if I want to send a payment that is over the limit?" at bounding box center [605, 357] width 432 height 18
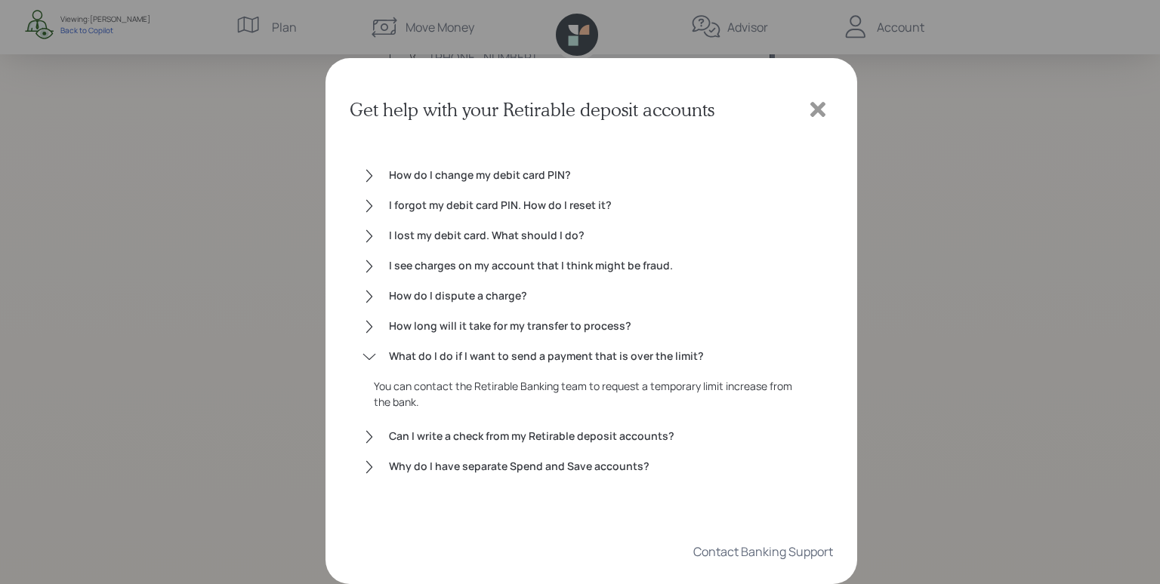
click at [472, 357] on div "What do I do if I want to send a payment that is over the limit?" at bounding box center [605, 357] width 432 height 18
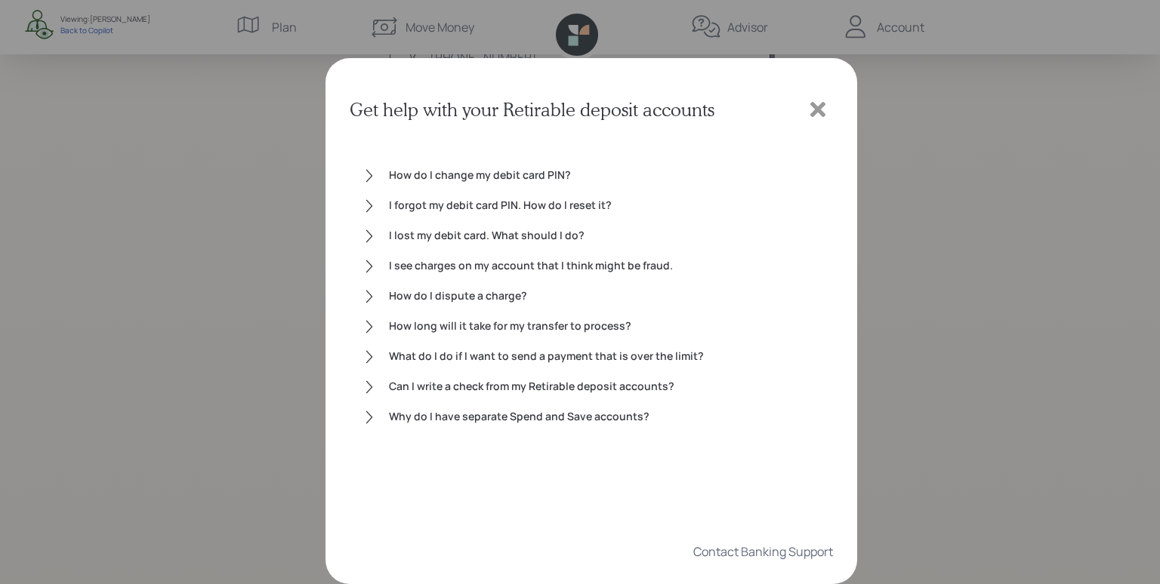
click at [816, 110] on icon at bounding box center [817, 109] width 15 height 15
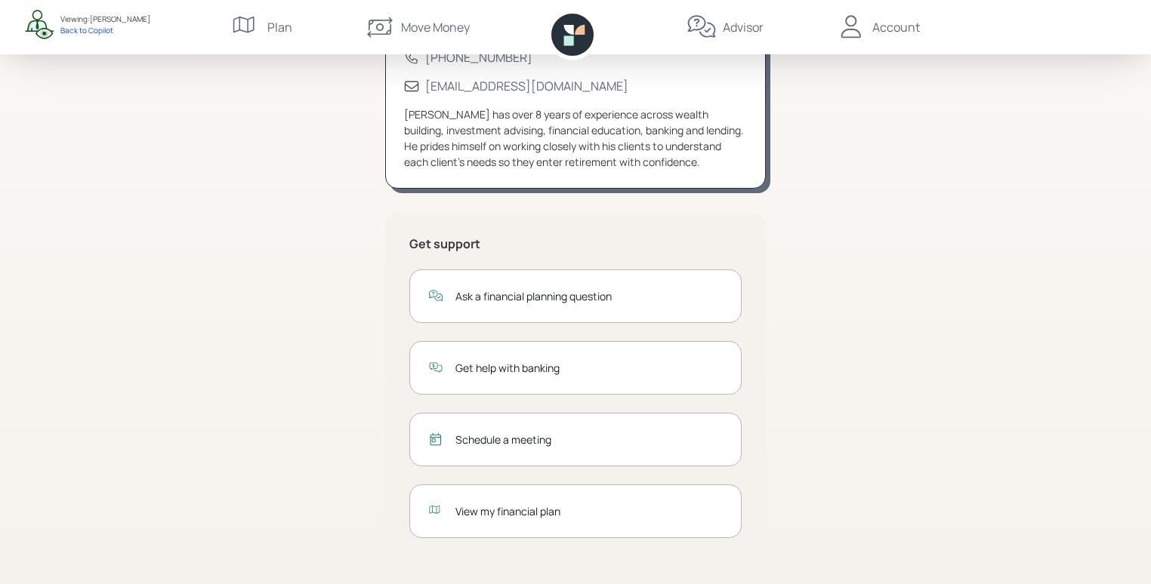
click at [492, 443] on div "Schedule a meeting" at bounding box center [588, 440] width 267 height 16
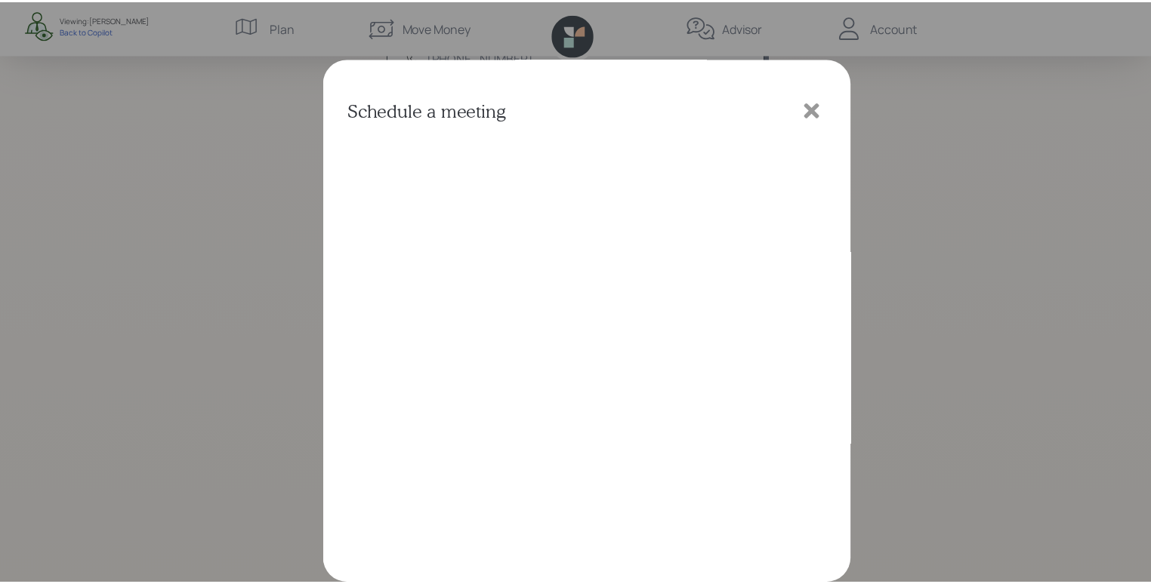
scroll to position [3, 0]
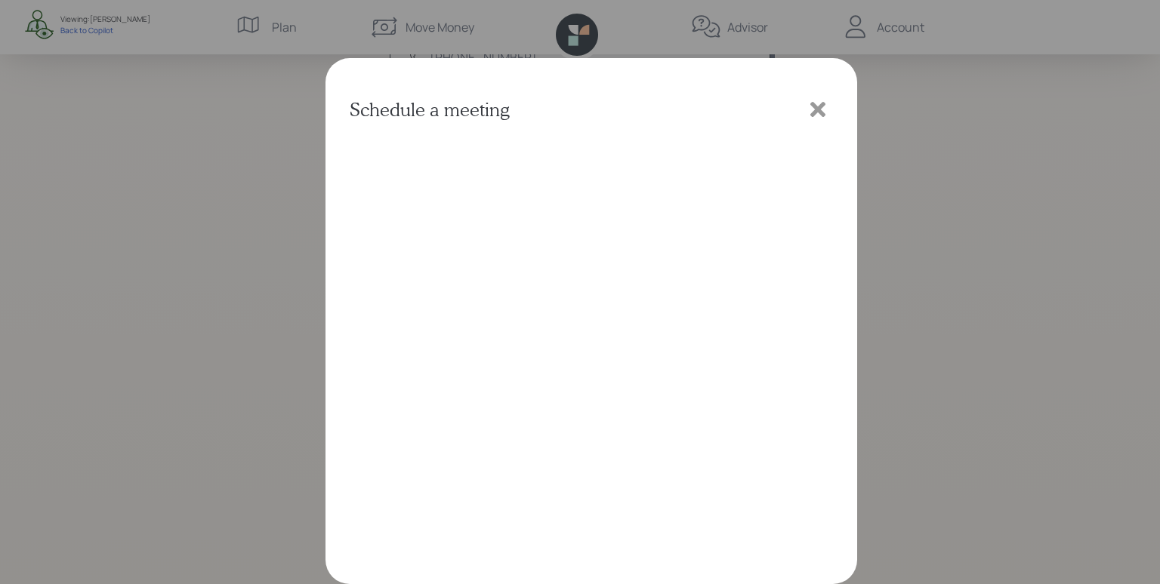
click at [819, 112] on icon at bounding box center [817, 109] width 15 height 15
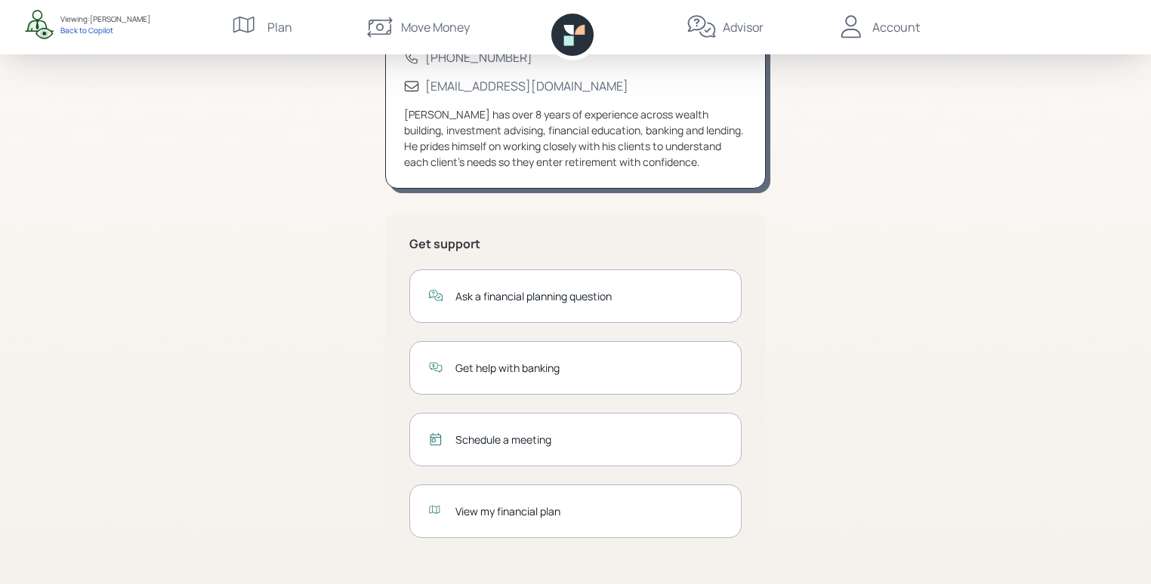
click at [481, 522] on div "View my financial plan" at bounding box center [575, 512] width 332 height 54
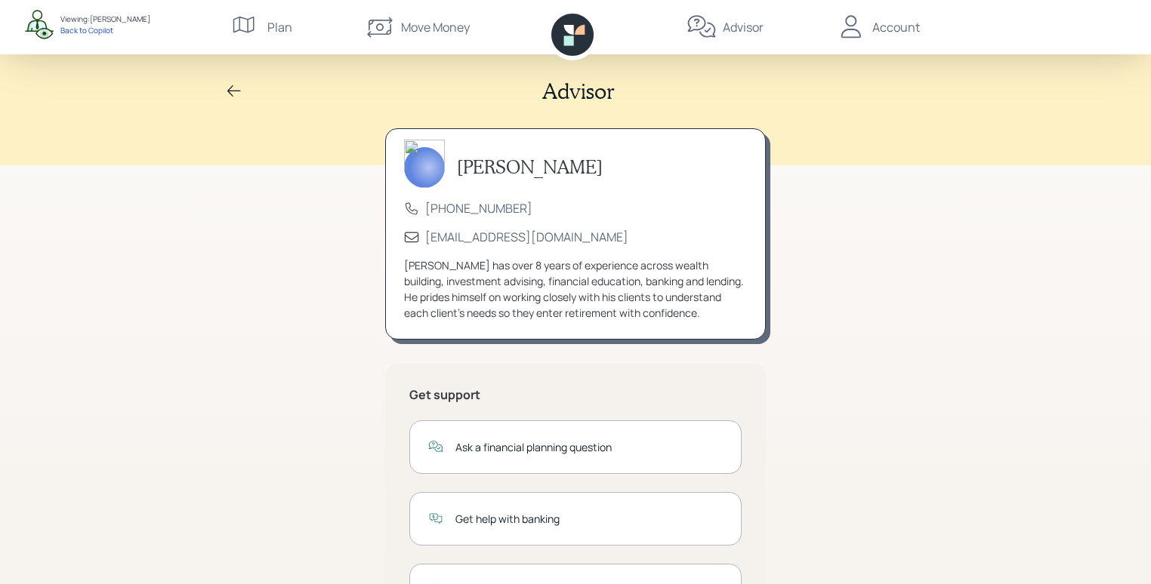
click at [283, 29] on div "Plan" at bounding box center [279, 27] width 25 height 18
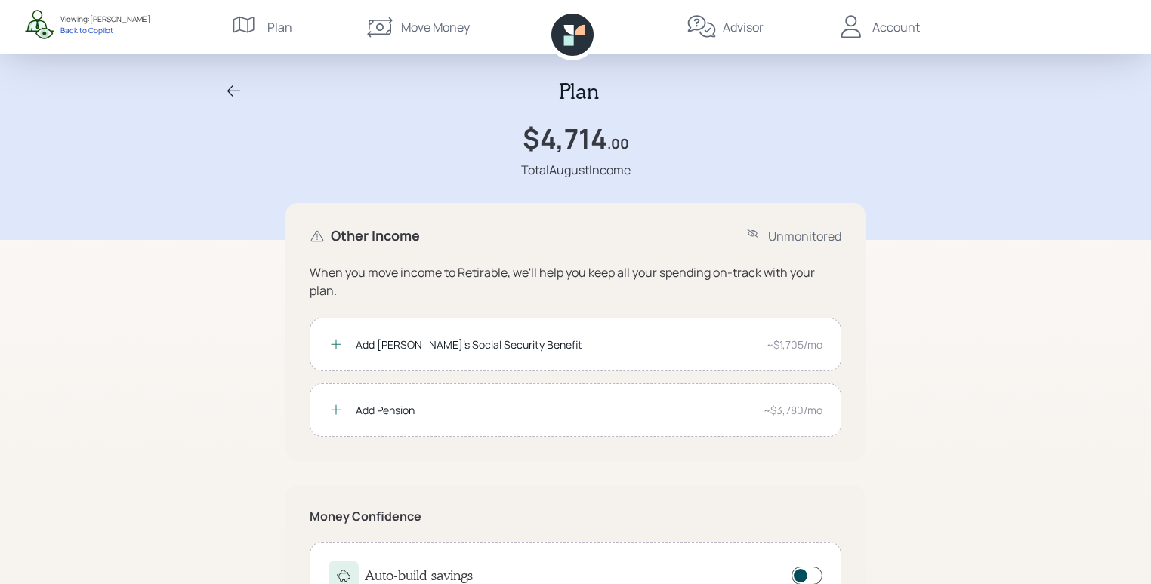
click at [422, 26] on div "Move Money" at bounding box center [435, 27] width 69 height 18
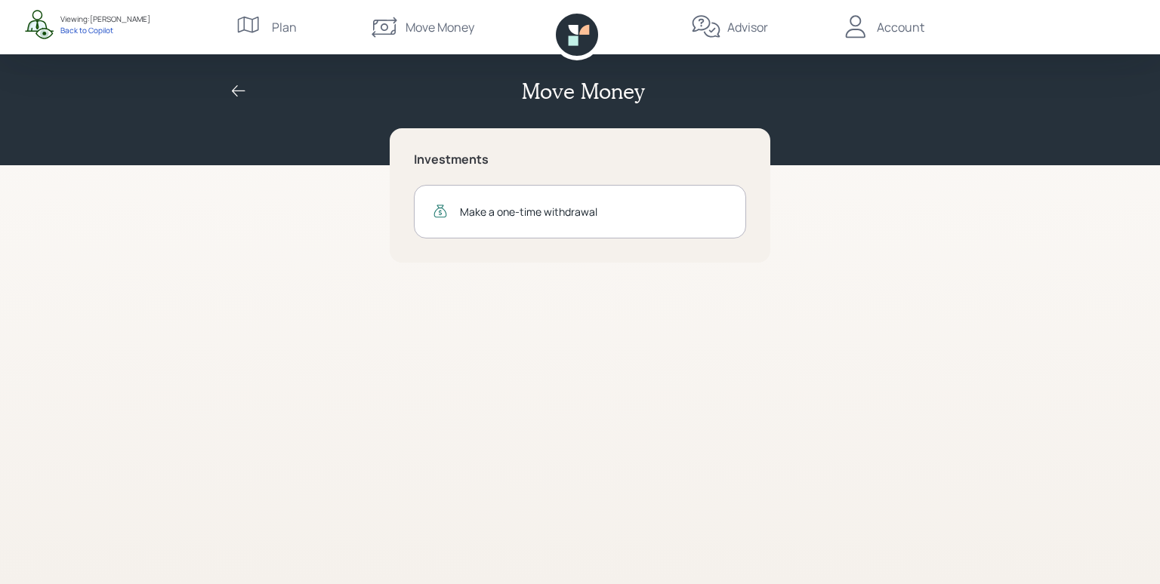
click at [857, 29] on icon at bounding box center [856, 26] width 20 height 23
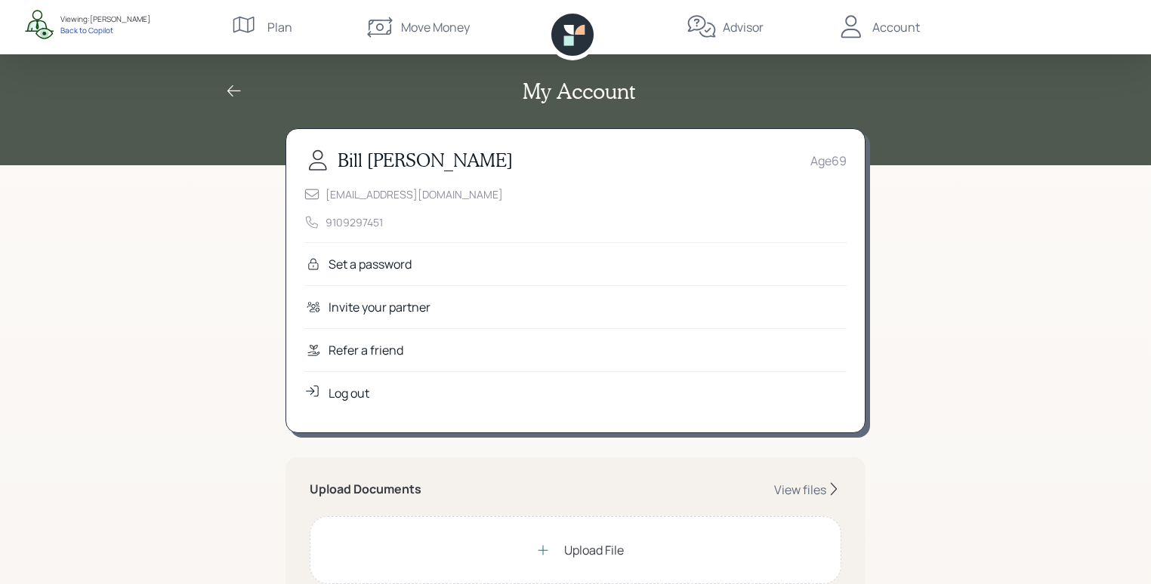
click at [420, 29] on div "Move Money" at bounding box center [435, 27] width 69 height 18
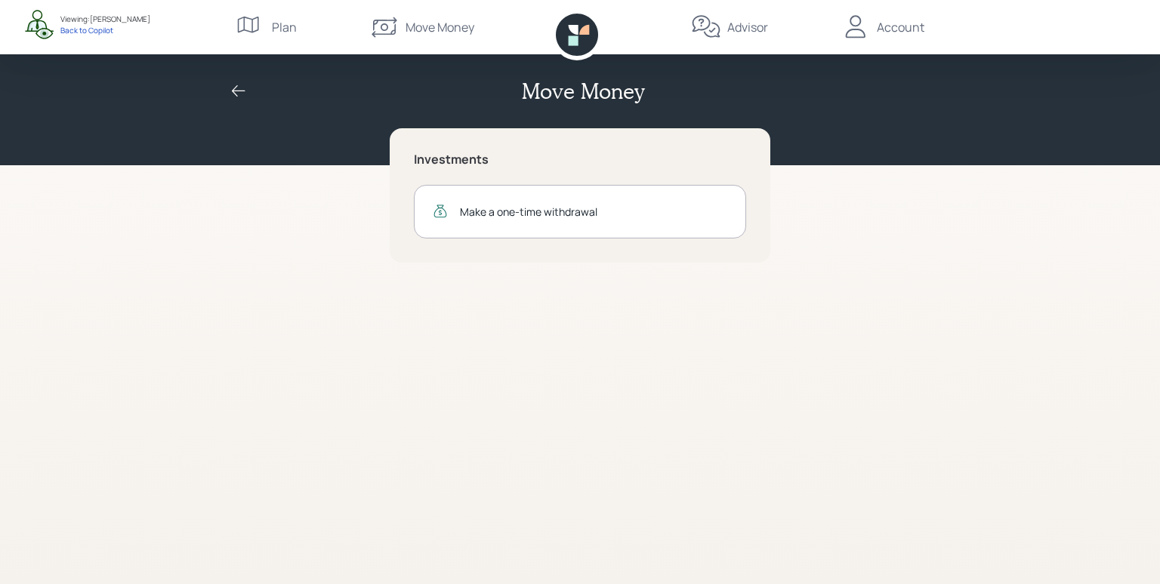
drag, startPoint x: 943, startPoint y: 56, endPoint x: 906, endPoint y: 27, distance: 46.8
click at [944, 56] on div "Move Money" at bounding box center [580, 82] width 1160 height 165
click at [897, 33] on div "Account" at bounding box center [901, 27] width 48 height 18
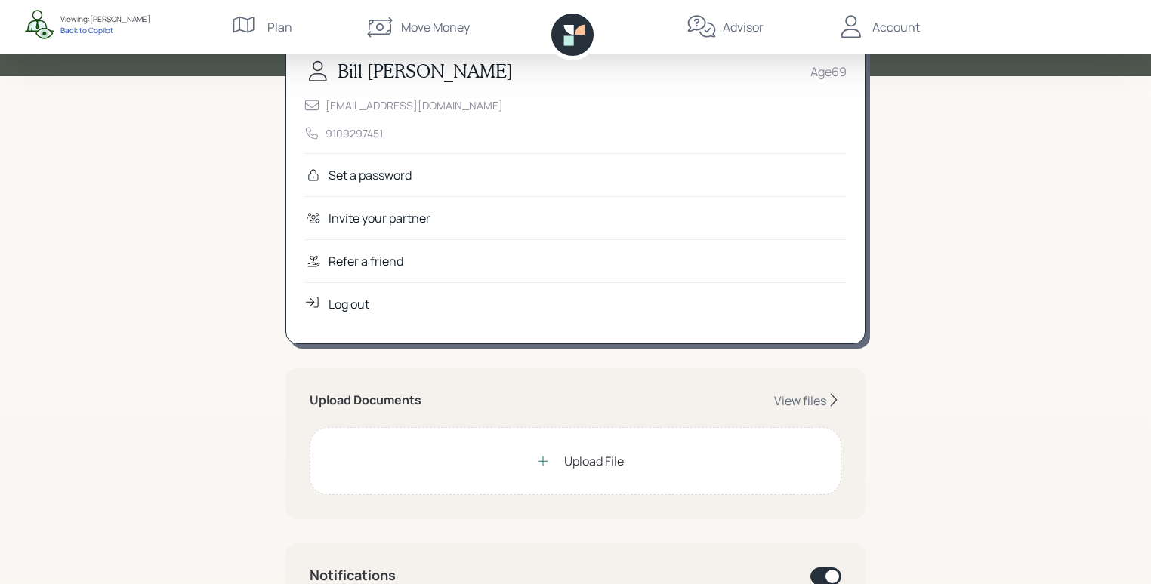
scroll to position [137, 0]
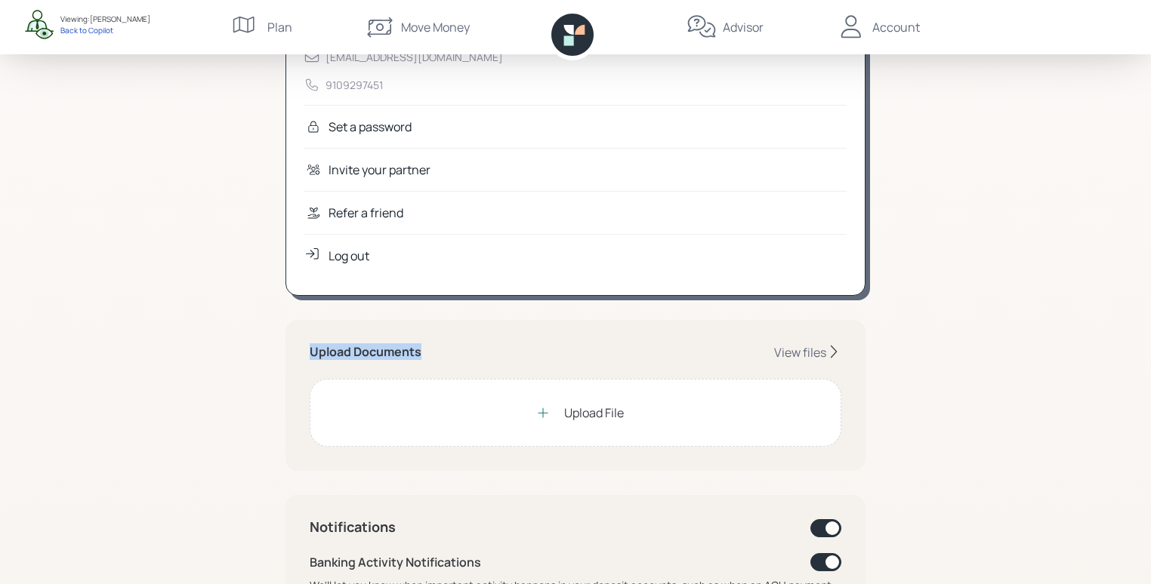
drag, startPoint x: 306, startPoint y: 352, endPoint x: 456, endPoint y: 351, distance: 150.3
click at [456, 351] on div "Upload Documents View files Upload File" at bounding box center [575, 395] width 580 height 151
click at [464, 341] on div "Upload Documents View files Upload File" at bounding box center [575, 395] width 580 height 151
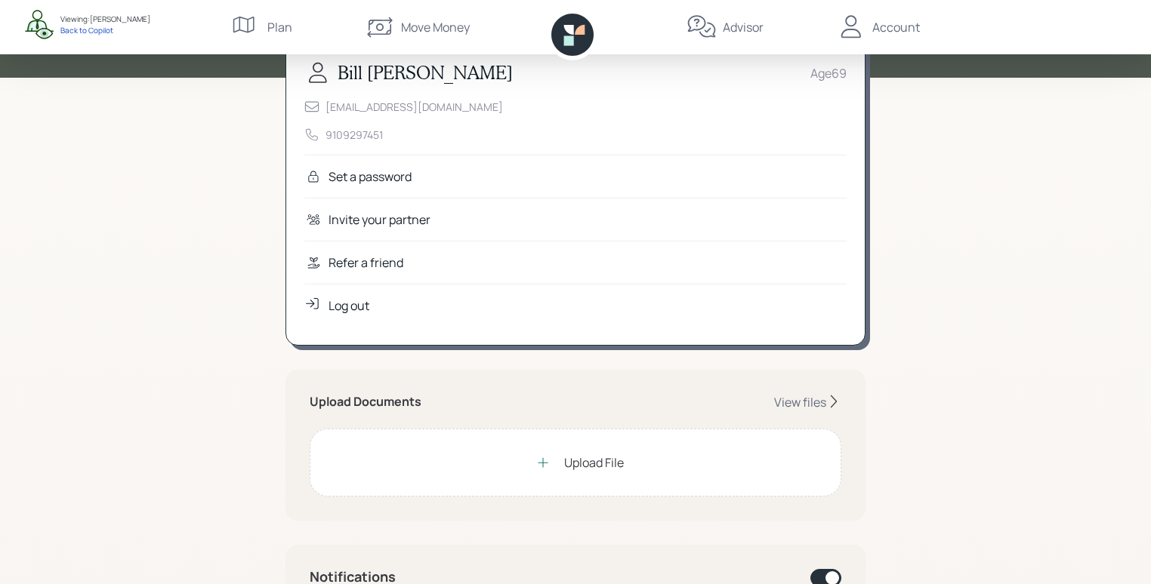
scroll to position [85, 0]
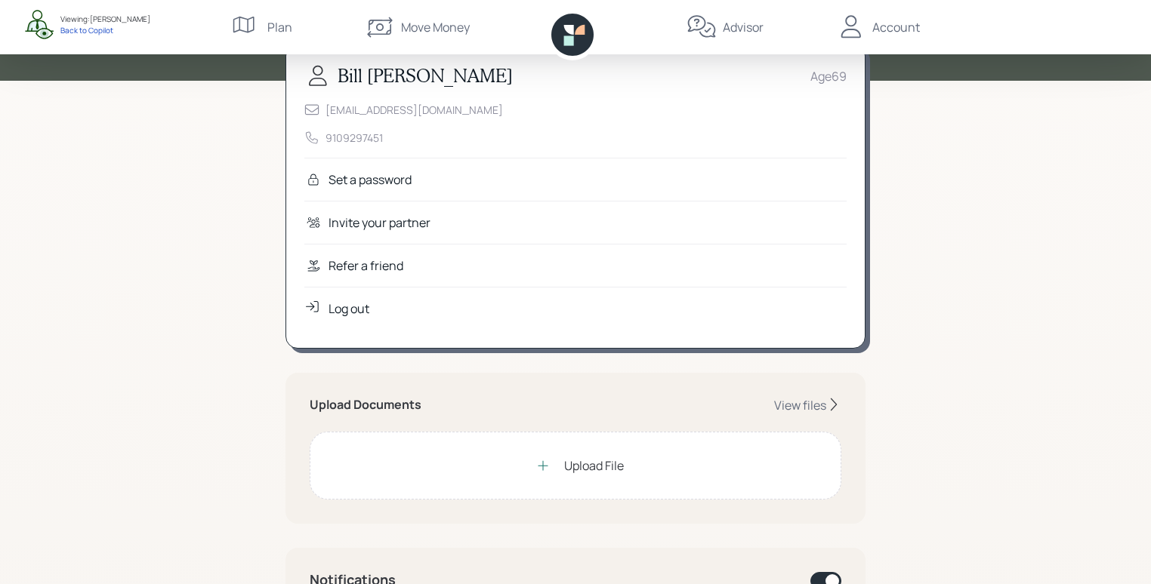
click at [362, 264] on div "Refer a friend" at bounding box center [365, 266] width 75 height 18
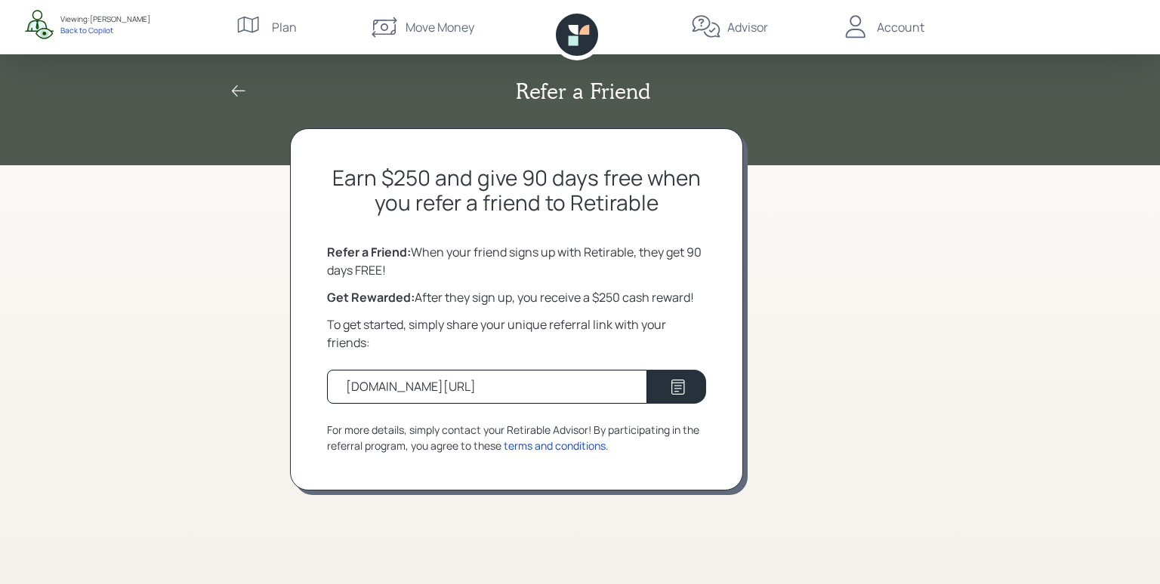
drag, startPoint x: 547, startPoint y: 387, endPoint x: 328, endPoint y: 385, distance: 219.7
click at [328, 385] on div "retirable.com/referral/bill/3svgc32" at bounding box center [487, 387] width 320 height 34
click at [539, 238] on div "Earn $250 and give 90 days free when you refer a friend to Retirable Refer a Fr…" at bounding box center [516, 309] width 453 height 362
drag, startPoint x: 689, startPoint y: 253, endPoint x: 709, endPoint y: 256, distance: 19.9
click at [709, 256] on div "Earn $250 and give 90 days free when you refer a friend to Retirable Refer a Fr…" at bounding box center [516, 309] width 453 height 362
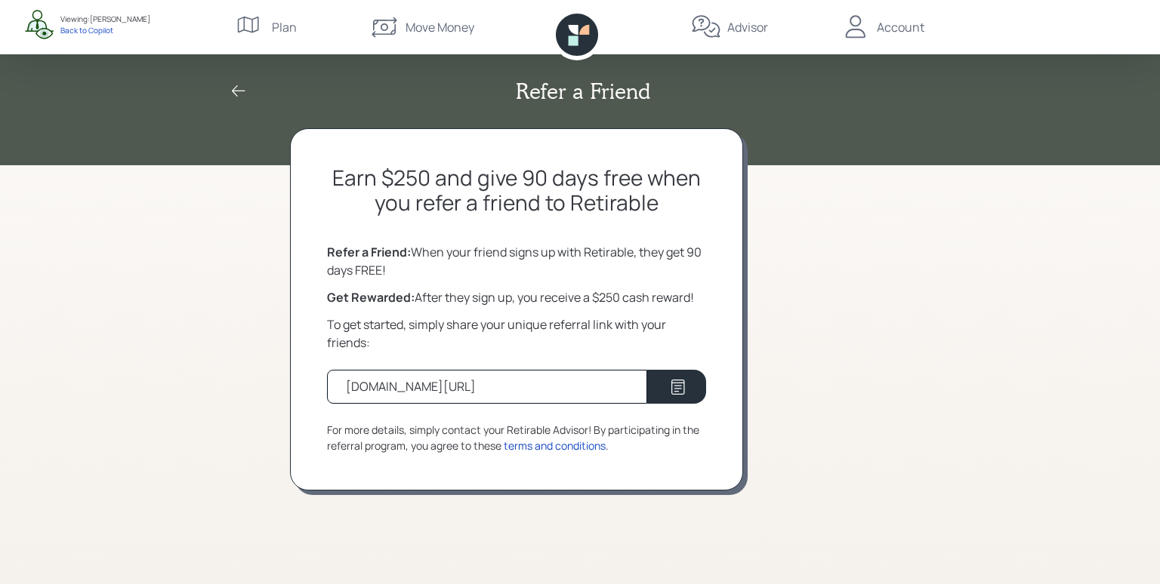
drag, startPoint x: 671, startPoint y: 276, endPoint x: 642, endPoint y: 282, distance: 29.9
click at [671, 277] on div "Refer a Friend: When your friend signs up with Retirable, they get 90 days FREE!" at bounding box center [516, 261] width 379 height 36
drag, startPoint x: 597, startPoint y: 297, endPoint x: 621, endPoint y: 297, distance: 24.2
click at [621, 297] on div "Get Rewarded: After they sign up, you receive a $250 cash reward!" at bounding box center [516, 297] width 379 height 18
click at [792, 264] on div "Earn $250 and give 90 days free when you refer a friend to Retirable Refer a Fr…" at bounding box center [580, 356] width 580 height 456
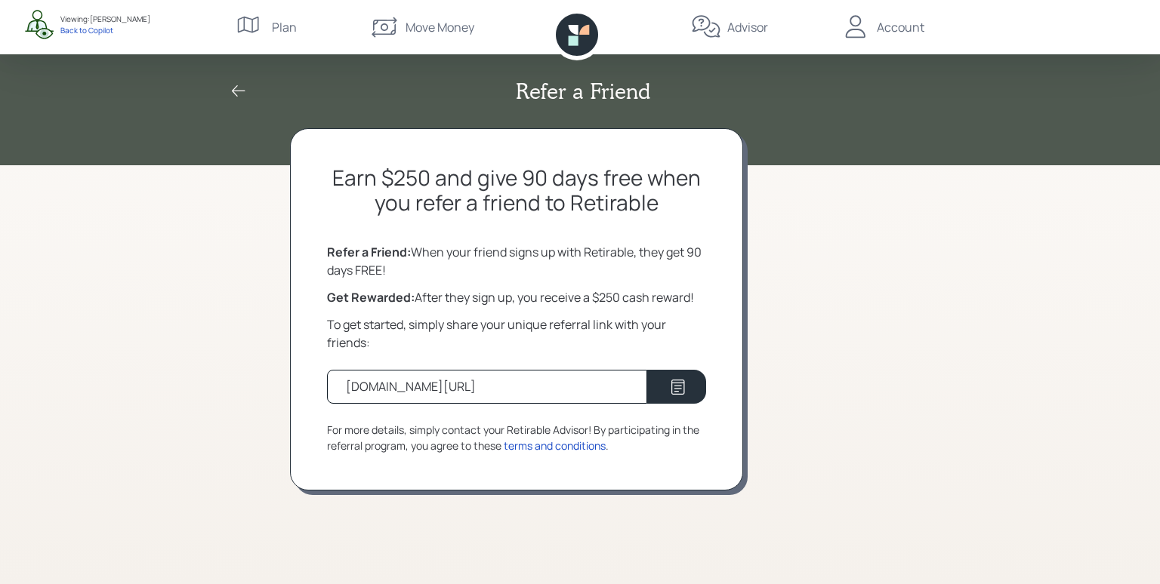
click at [905, 22] on div "Account" at bounding box center [901, 27] width 48 height 18
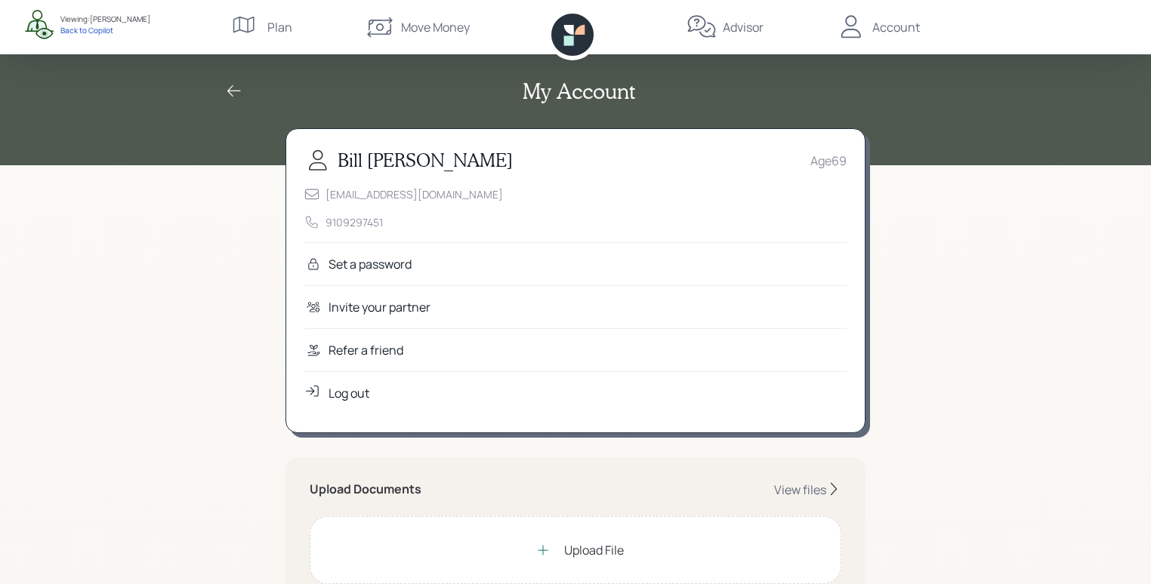
click at [571, 40] on icon at bounding box center [569, 40] width 10 height 10
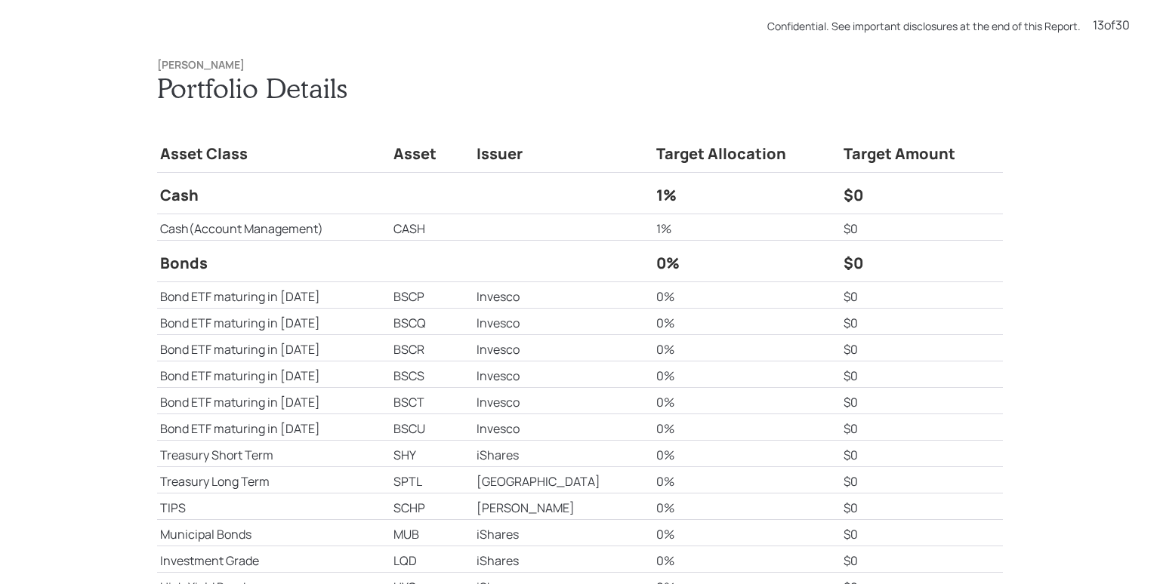
scroll to position [7016, 0]
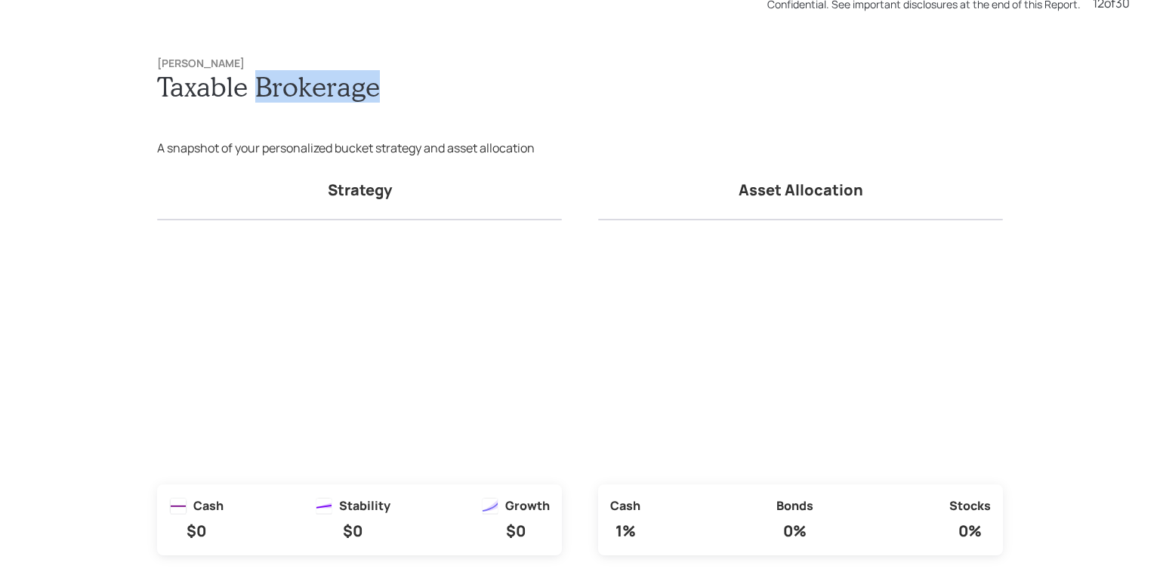
drag, startPoint x: 248, startPoint y: 97, endPoint x: 374, endPoint y: 106, distance: 125.7
click at [374, 106] on div "Bill Conklin Taxable Brokerage A snapshot of your personalized bucket strategy …" at bounding box center [580, 306] width 906 height 559
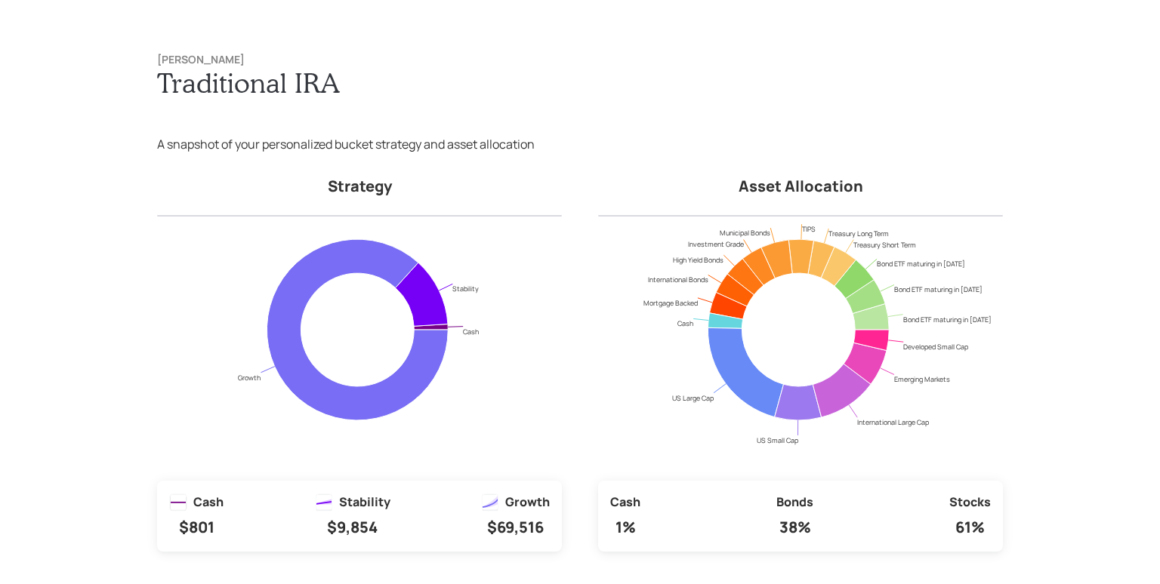
scroll to position [9355, 0]
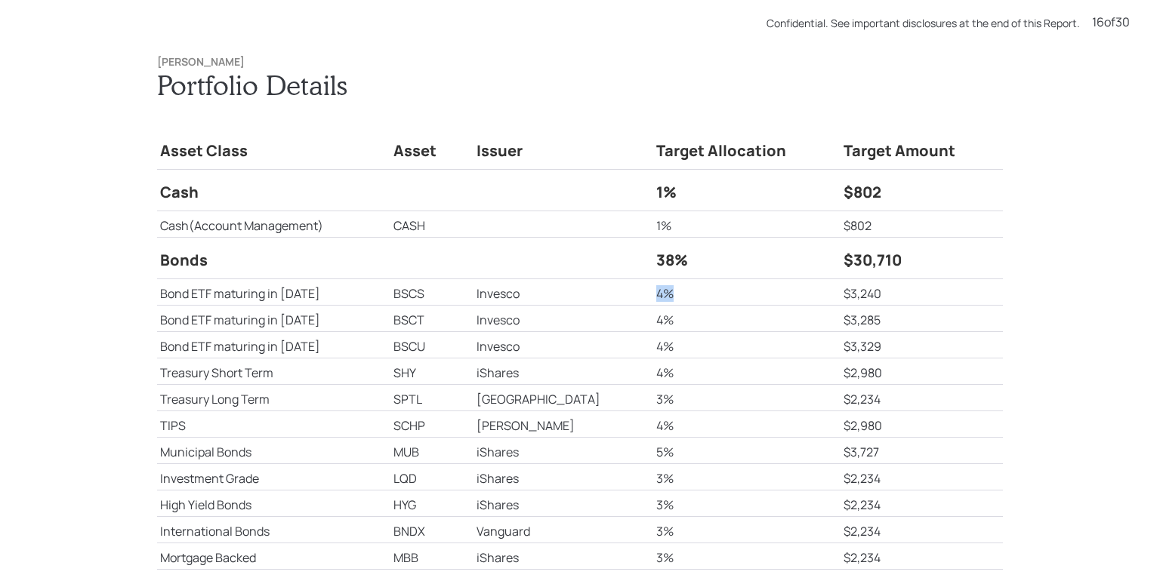
drag, startPoint x: 622, startPoint y: 297, endPoint x: 644, endPoint y: 297, distance: 21.9
click at [653, 297] on td "4%" at bounding box center [746, 292] width 187 height 26
click at [687, 302] on td "4%" at bounding box center [746, 292] width 187 height 26
drag, startPoint x: 800, startPoint y: 297, endPoint x: 868, endPoint y: 297, distance: 67.2
click at [868, 297] on tr "Bond ETF maturing in 2028 BSCS Invesco 4% $3,240" at bounding box center [580, 292] width 846 height 26
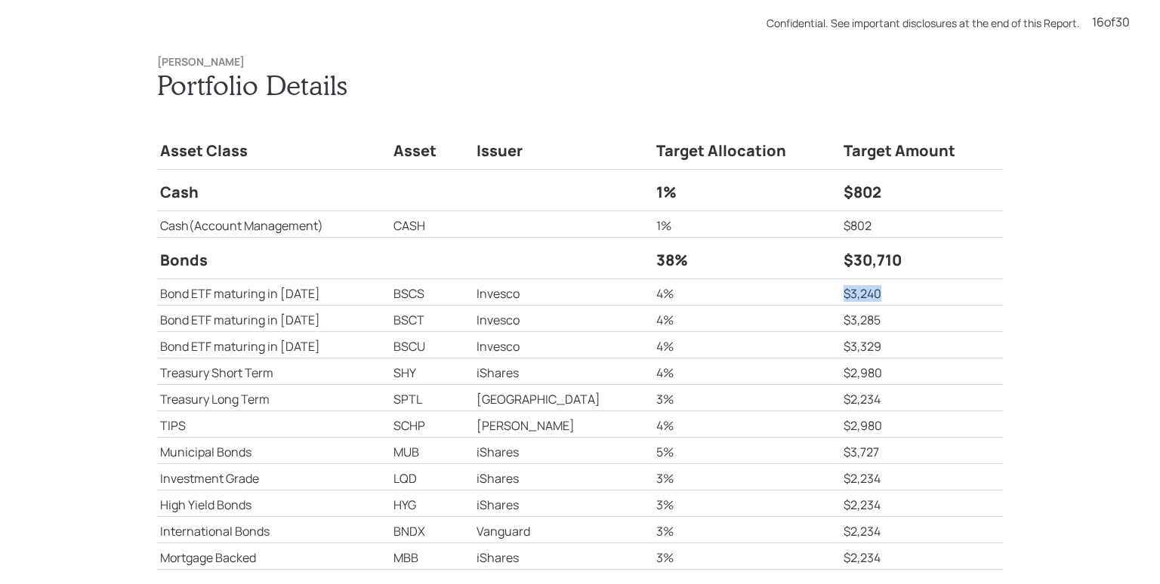
click at [897, 295] on td "$3,240" at bounding box center [921, 292] width 162 height 26
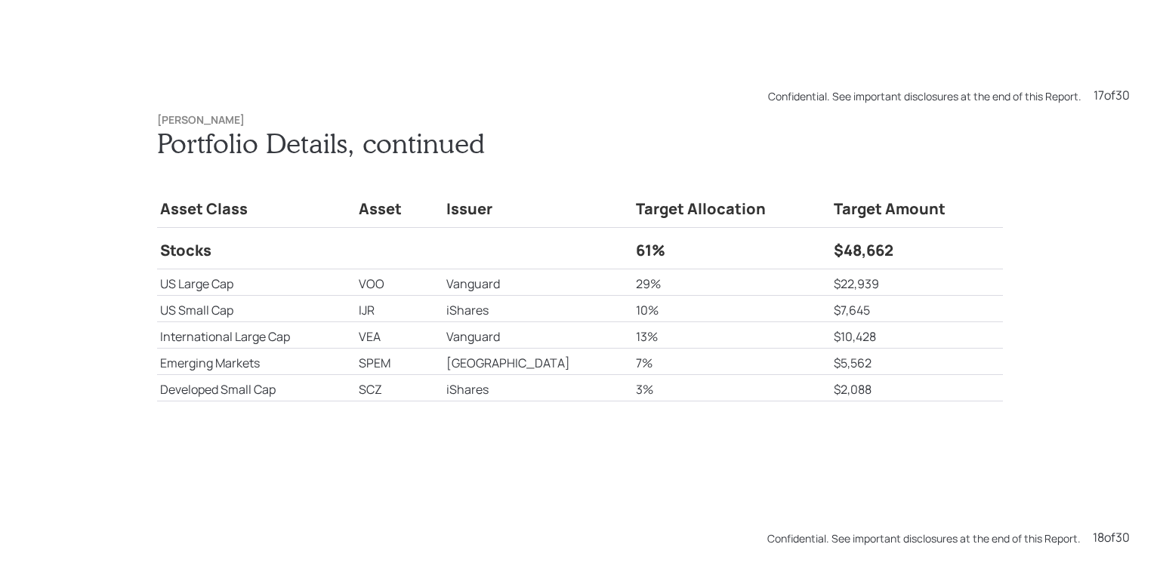
scroll to position [10524, 0]
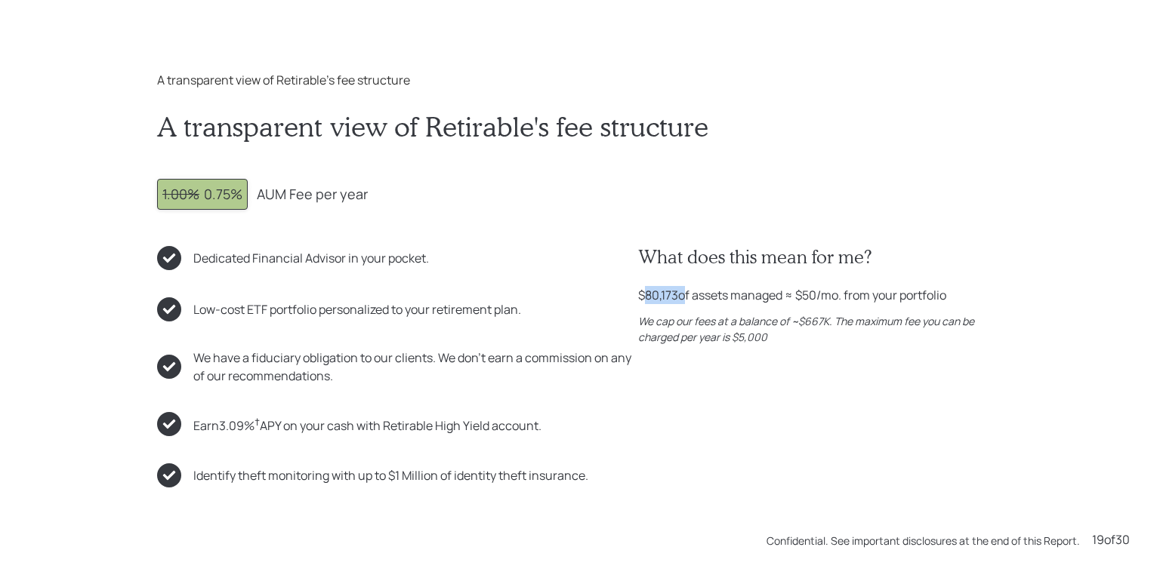
drag, startPoint x: 649, startPoint y: 300, endPoint x: 679, endPoint y: 297, distance: 30.3
click at [679, 297] on div "$80,173 of assets managed ≈ $50 /mo. from your portfolio" at bounding box center [792, 295] width 308 height 18
drag, startPoint x: 800, startPoint y: 300, endPoint x: 821, endPoint y: 305, distance: 21.6
click at [821, 304] on div "$80,173 of assets managed ≈ $50 /mo. from your portfolio" at bounding box center [792, 295] width 308 height 18
